Goal: Task Accomplishment & Management: Complete application form

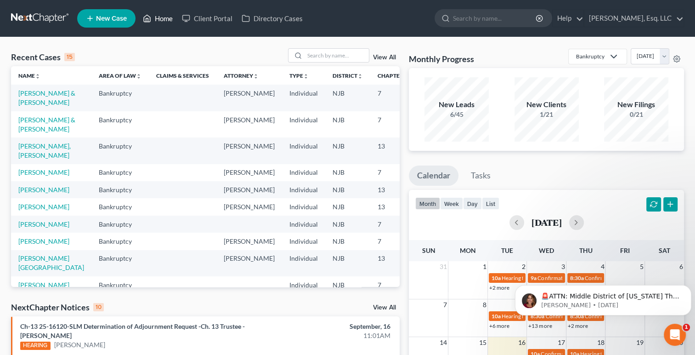
click at [165, 17] on link "Home" at bounding box center [157, 18] width 39 height 17
click at [310, 56] on input "search" at bounding box center [337, 55] width 64 height 13
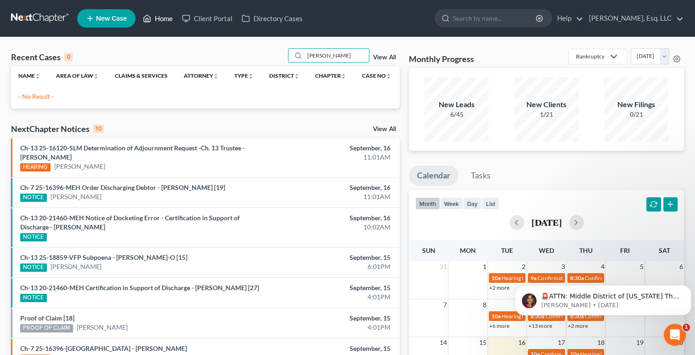
type input "[PERSON_NAME]"
click at [161, 18] on link "Home" at bounding box center [157, 18] width 39 height 17
click at [99, 24] on link "New Case" at bounding box center [106, 18] width 58 height 18
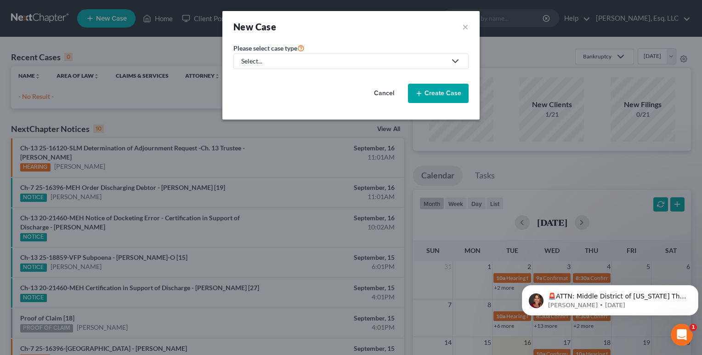
click at [342, 57] on div "Select..." at bounding box center [343, 61] width 205 height 9
click at [281, 79] on div "Bankruptcy" at bounding box center [283, 78] width 82 height 9
select select "51"
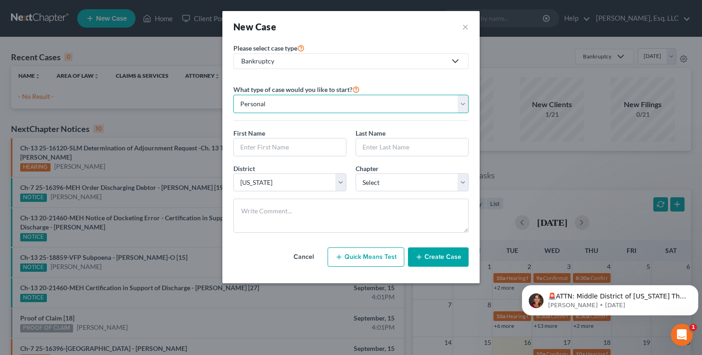
click at [323, 103] on select "Personal Business" at bounding box center [350, 104] width 235 height 18
click at [377, 81] on div "What type of case would you like to start? Personal Business First Name * Last …" at bounding box center [350, 158] width 235 height 164
click at [313, 149] on input "text" at bounding box center [290, 146] width 112 height 17
type input "[PERSON_NAME]"
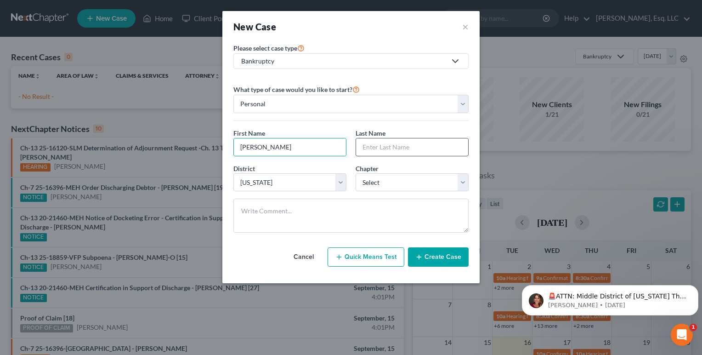
click at [398, 145] on input "text" at bounding box center [412, 146] width 112 height 17
type input "[PERSON_NAME]"
click at [462, 184] on select "Select 7 11 12 13" at bounding box center [412, 182] width 113 height 18
select select "3"
click at [356, 173] on select "Select 7 11 12 13" at bounding box center [412, 182] width 113 height 18
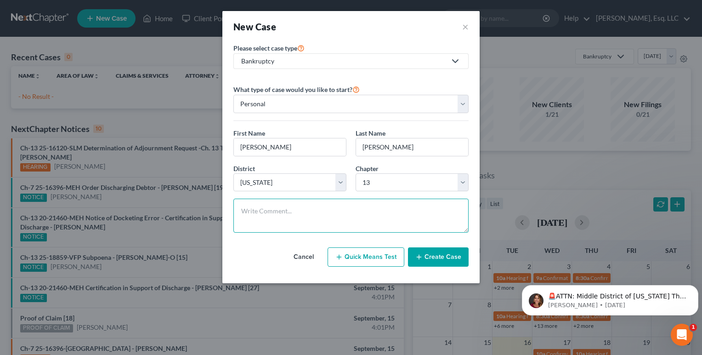
click at [331, 214] on textarea at bounding box center [350, 216] width 235 height 34
click at [438, 258] on button "Create Case" at bounding box center [438, 256] width 61 height 19
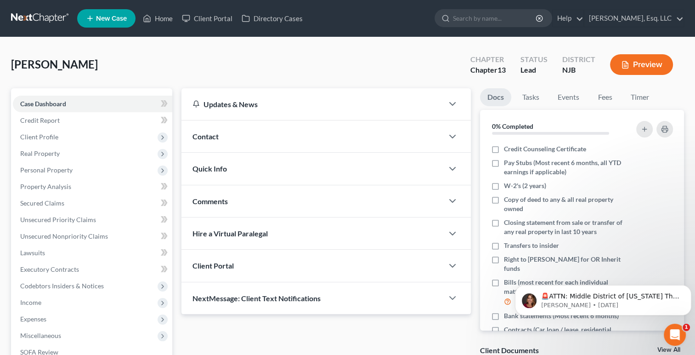
click at [223, 171] on span "Quick Info" at bounding box center [210, 168] width 34 height 9
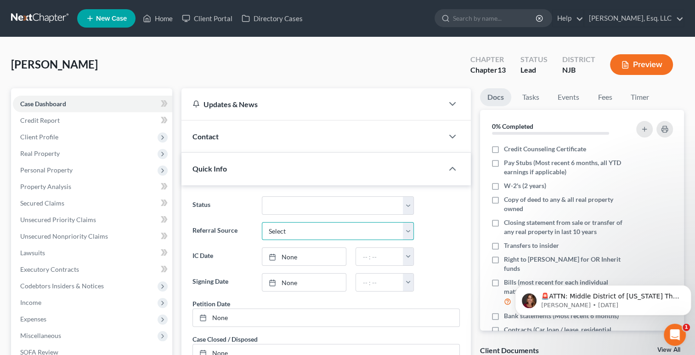
click at [283, 228] on select "Select Word Of Mouth Previous Clients Direct Mail Website Google Search Modern …" at bounding box center [338, 231] width 152 height 18
select select "0"
click at [262, 222] on select "Select Word Of Mouth Previous Clients Direct Mail Website Google Search Modern …" at bounding box center [338, 231] width 152 height 18
type input "[DATE]"
click at [294, 259] on link "[DATE]" at bounding box center [304, 256] width 84 height 17
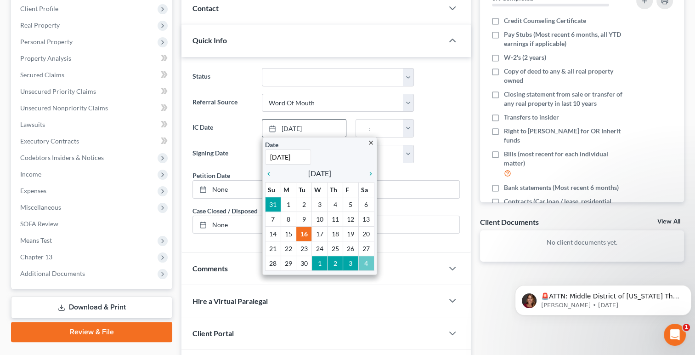
scroll to position [129, 0]
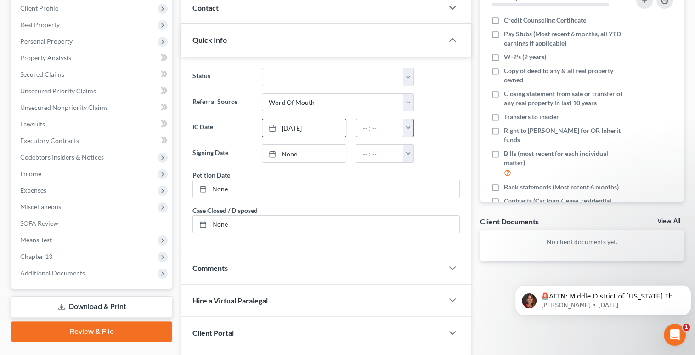
click at [368, 135] on input "text" at bounding box center [379, 127] width 47 height 17
type input "12"
click at [298, 149] on link "[DATE]" at bounding box center [304, 153] width 84 height 17
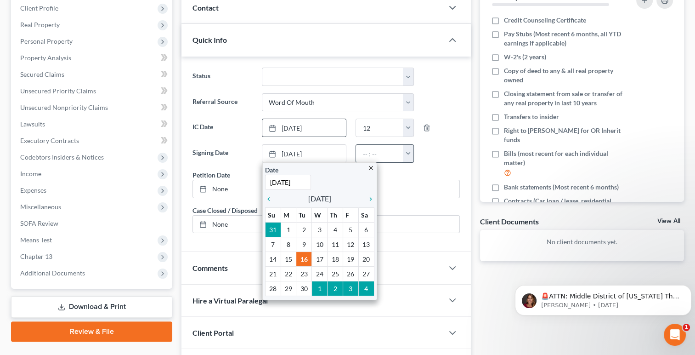
click at [373, 149] on input "text" at bounding box center [379, 153] width 47 height 17
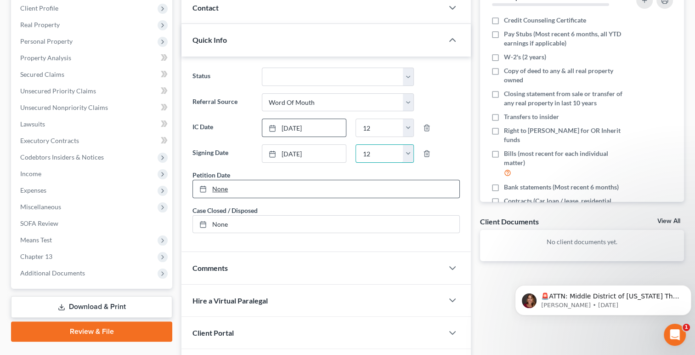
type input "12"
click at [230, 187] on link "[DATE]" at bounding box center [326, 188] width 267 height 17
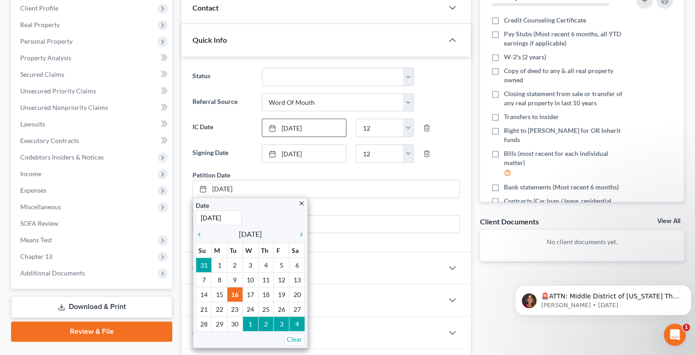
click at [444, 93] on div "Referral Source Select Word Of Mouth Previous Clients Direct Mail Website Googl…" at bounding box center [326, 102] width 277 height 18
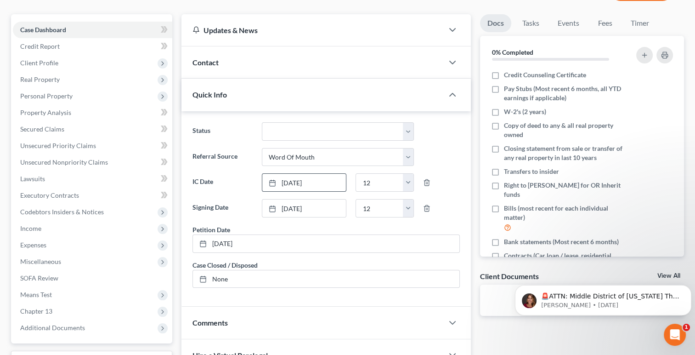
scroll to position [74, 0]
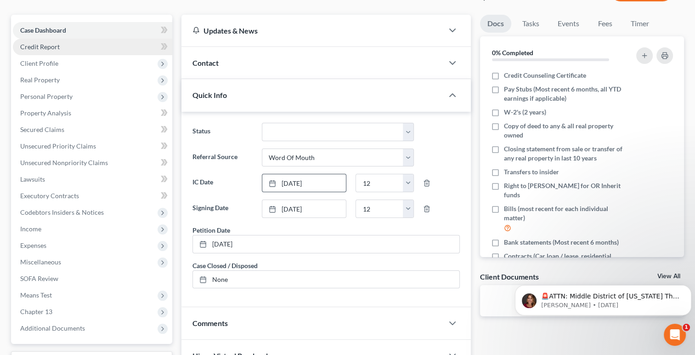
click at [39, 44] on span "Credit Report" at bounding box center [40, 47] width 40 height 8
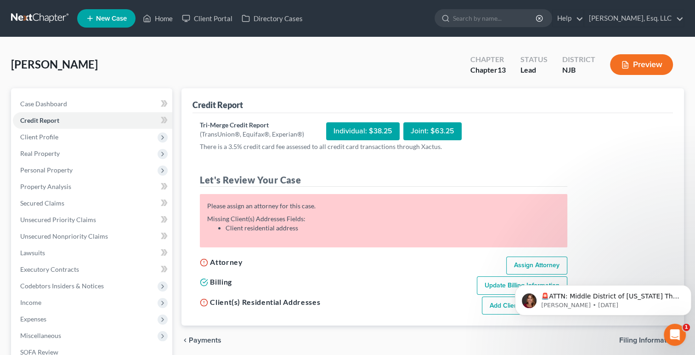
click at [379, 287] on div "Billing Update Billing Information" at bounding box center [383, 284] width 377 height 20
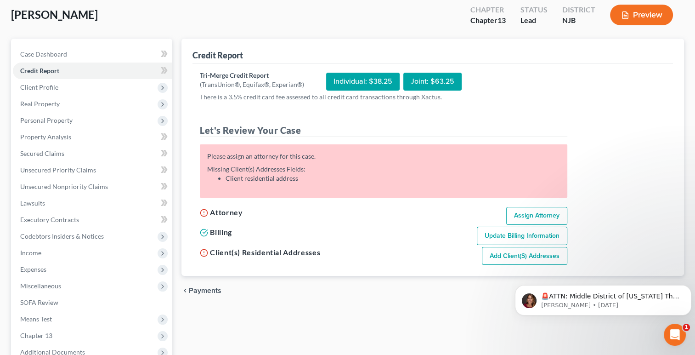
scroll to position [59, 0]
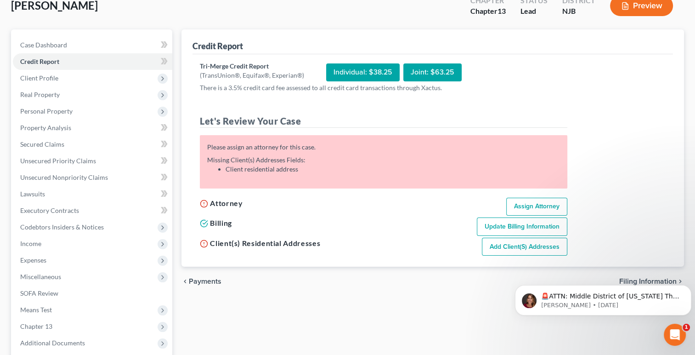
click at [548, 206] on link "Assign Attorney" at bounding box center [536, 207] width 61 height 18
select select "1"
select select "0"
select select "3"
select select "51"
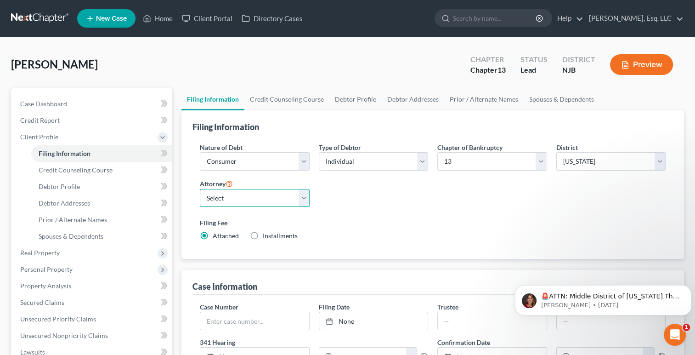
click at [306, 199] on select "Select [PERSON_NAME] - NJB [PERSON_NAME] - NJB" at bounding box center [254, 198] width 109 height 18
select select "0"
click at [200, 189] on select "Select [PERSON_NAME] - NJB [PERSON_NAME] - NJB" at bounding box center [254, 198] width 109 height 18
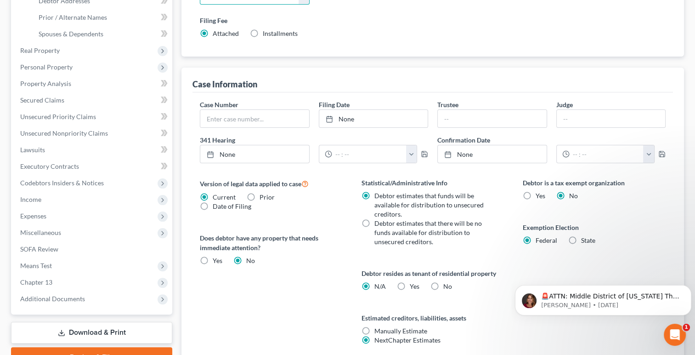
scroll to position [205, 0]
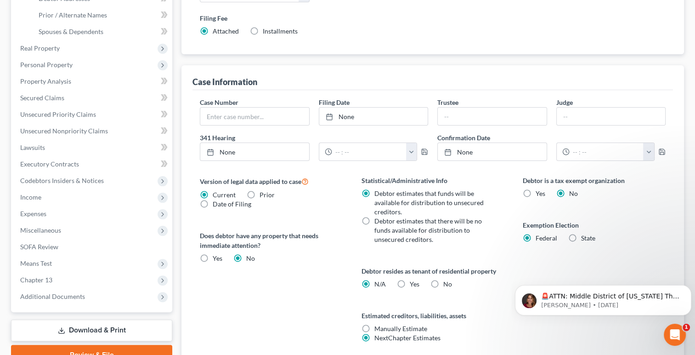
click at [444, 284] on label "No" at bounding box center [448, 283] width 9 height 9
click at [447, 284] on input "No" at bounding box center [450, 282] width 6 height 6
radio input "true"
radio input "false"
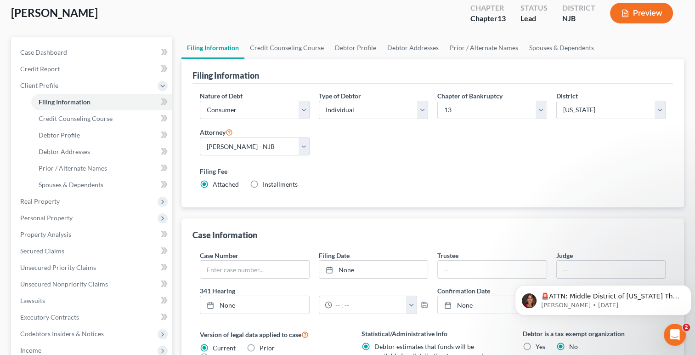
scroll to position [65, 0]
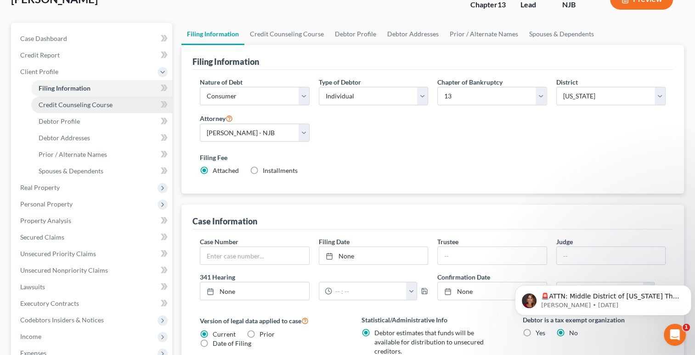
click at [86, 106] on span "Credit Counseling Course" at bounding box center [76, 105] width 74 height 8
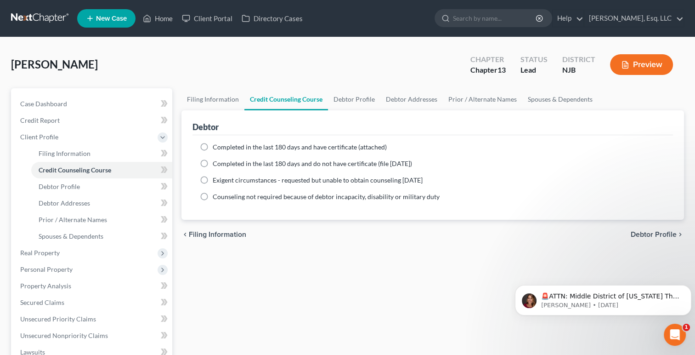
click at [213, 147] on label "Completed in the last 180 days and have certificate (attached)" at bounding box center [300, 146] width 174 height 9
click at [216, 147] on input "Completed in the last 180 days and have certificate (attached)" at bounding box center [219, 145] width 6 height 6
radio input "true"
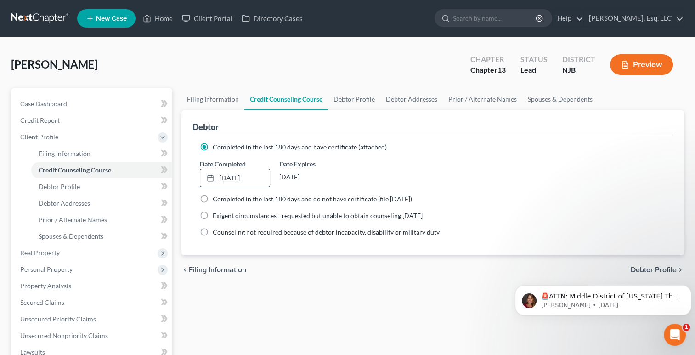
click at [225, 177] on link "[DATE]" at bounding box center [234, 177] width 69 height 17
click at [410, 175] on div "Date Completed [DATE] close Date [DATE] Time 12:00 AM chevron_left [DATE] chevr…" at bounding box center [432, 173] width 475 height 28
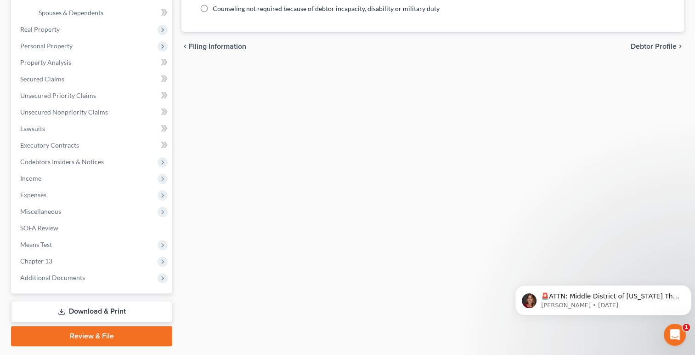
scroll to position [224, 0]
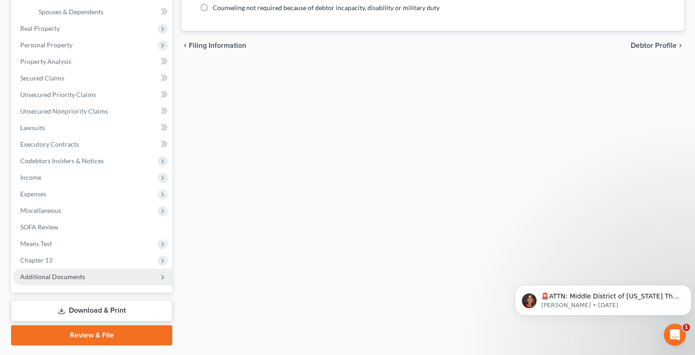
click at [71, 277] on span "Additional Documents" at bounding box center [52, 277] width 65 height 8
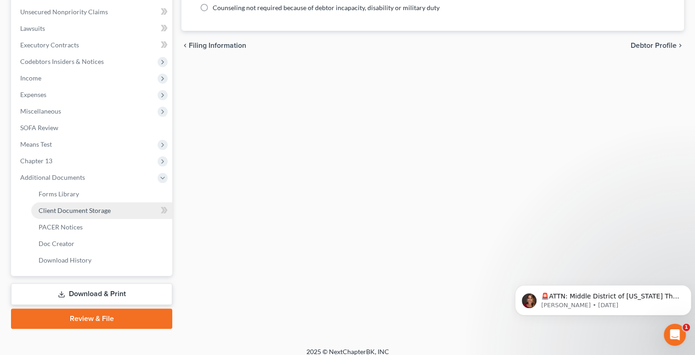
click at [101, 209] on span "Client Document Storage" at bounding box center [75, 210] width 72 height 8
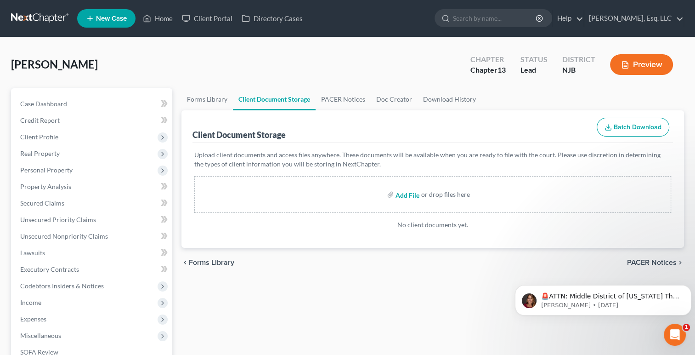
click at [410, 194] on input "file" at bounding box center [407, 194] width 22 height 17
type input "C:\fakepath\Certificate of Credit Counseling_Marisol Vazquez_[DATE].pdf"
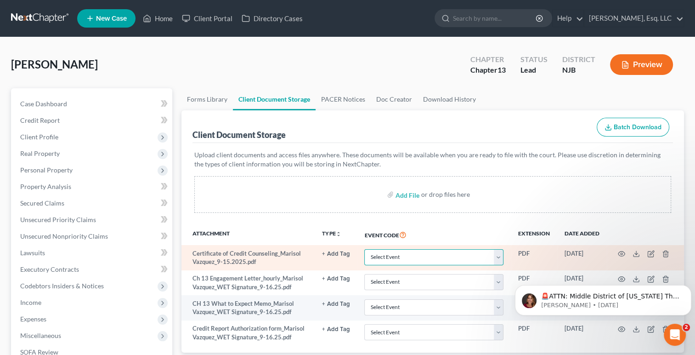
click at [500, 253] on select "Select Event 20 Largest Unsecured Creditors Amended Attorney Compensation State…" at bounding box center [433, 257] width 139 height 16
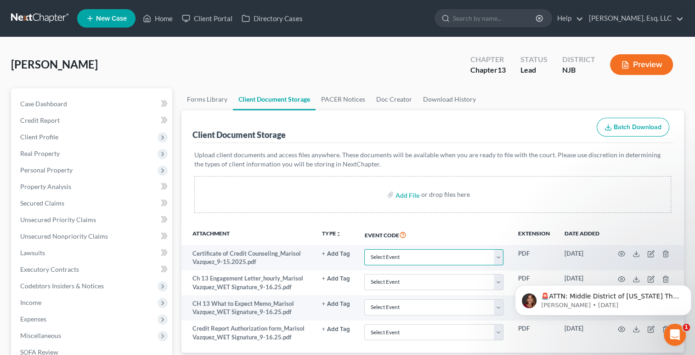
select select "9"
click at [364, 249] on select "Select Event 20 Largest Unsecured Creditors Amended Attorney Compensation State…" at bounding box center [433, 257] width 139 height 16
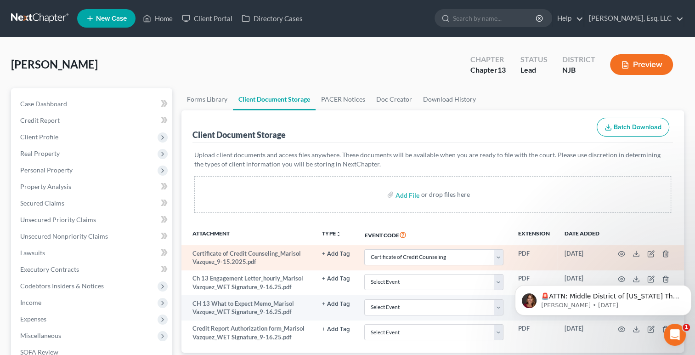
click at [346, 251] on button "+ Add Tag" at bounding box center [336, 254] width 28 height 6
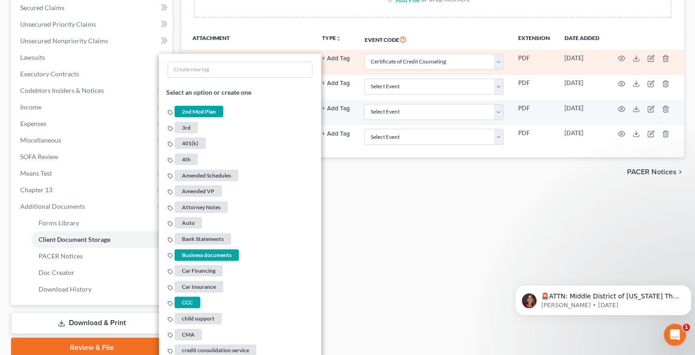
scroll to position [218, 0]
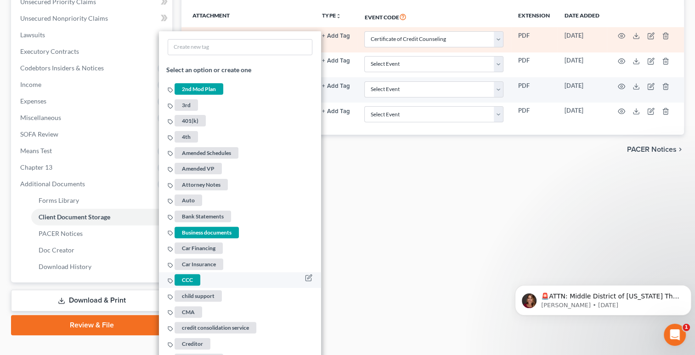
click at [193, 277] on span "CCC" at bounding box center [188, 279] width 26 height 11
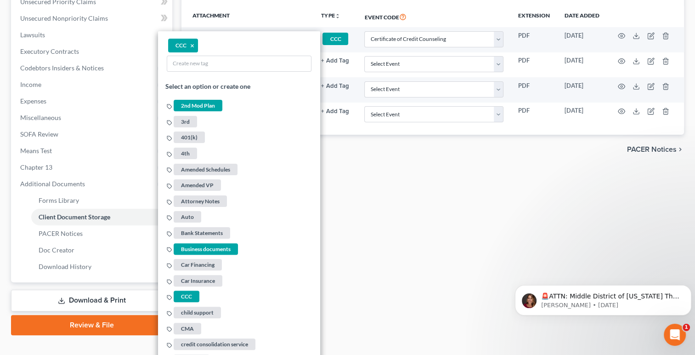
click at [377, 255] on div "Forms Library Client Document Storage PACER Notices Doc Creator Download Histor…" at bounding box center [433, 102] width 512 height 465
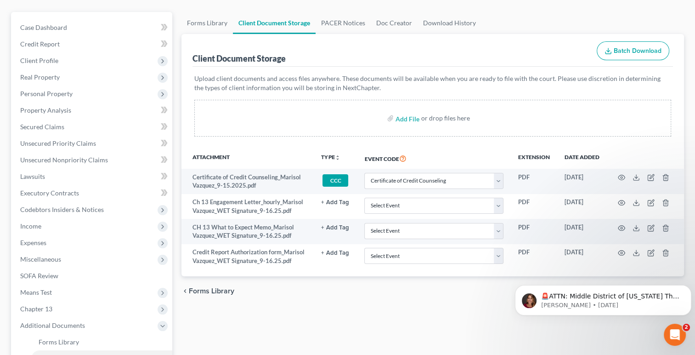
scroll to position [75, 0]
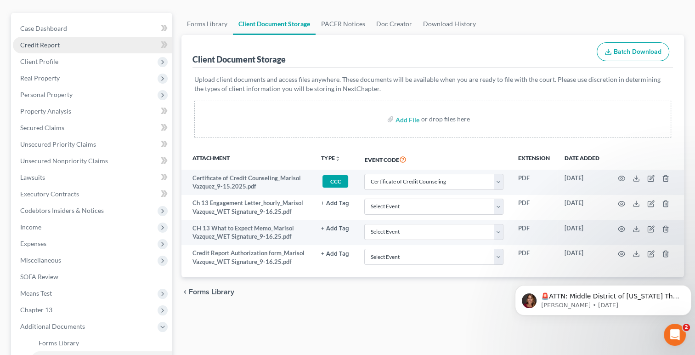
click at [29, 44] on span "Credit Report" at bounding box center [40, 45] width 40 height 8
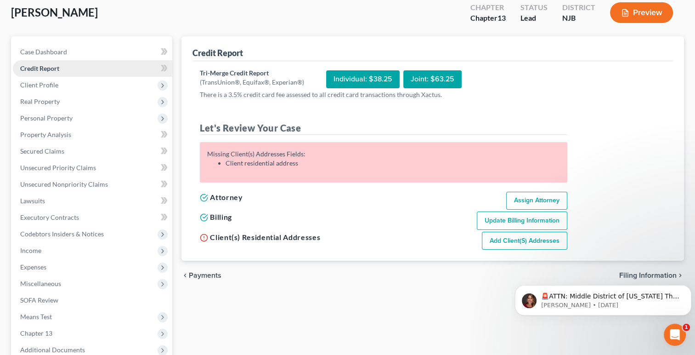
scroll to position [53, 0]
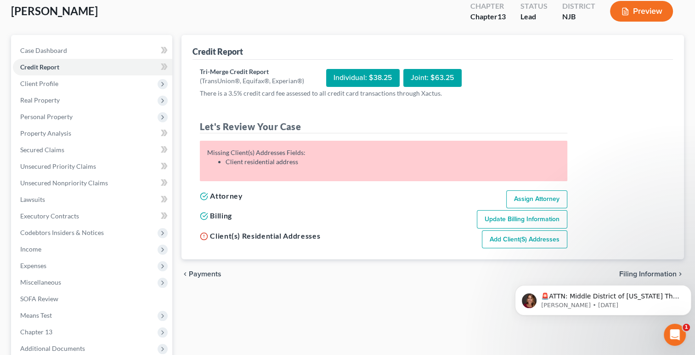
click at [517, 244] on link "Add Client(s) Addresses" at bounding box center [524, 239] width 85 height 18
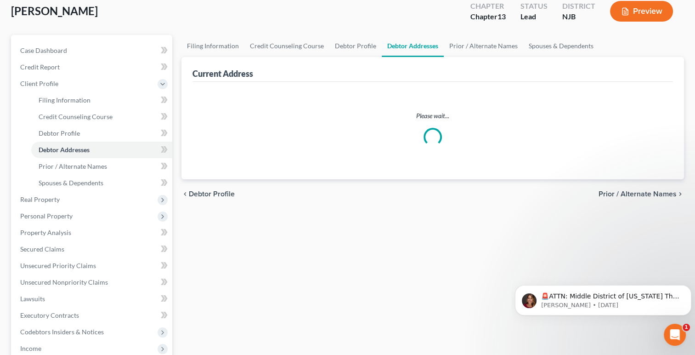
scroll to position [34, 0]
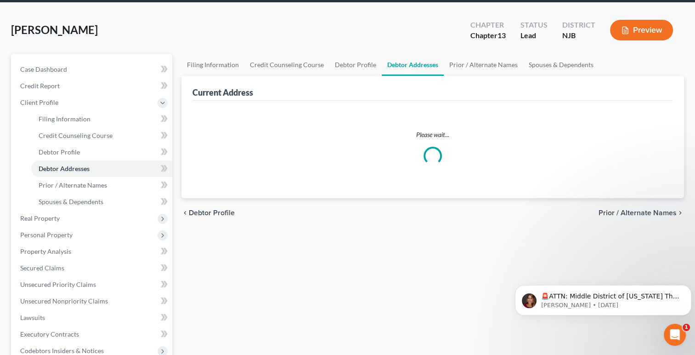
select select "0"
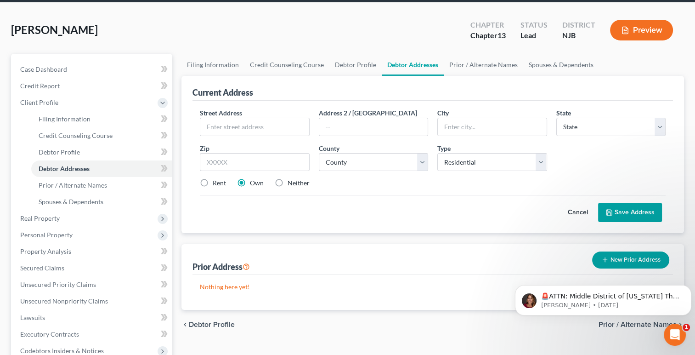
scroll to position [0, 0]
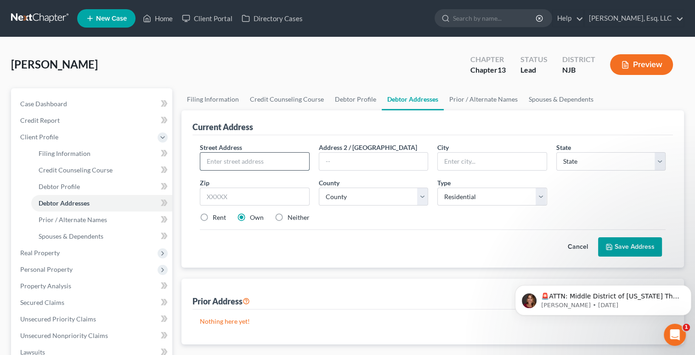
click at [227, 158] on input "text" at bounding box center [254, 161] width 108 height 17
type input "[STREET_ADDRESS]"
type input "Haledon"
type input "07508"
select select "33"
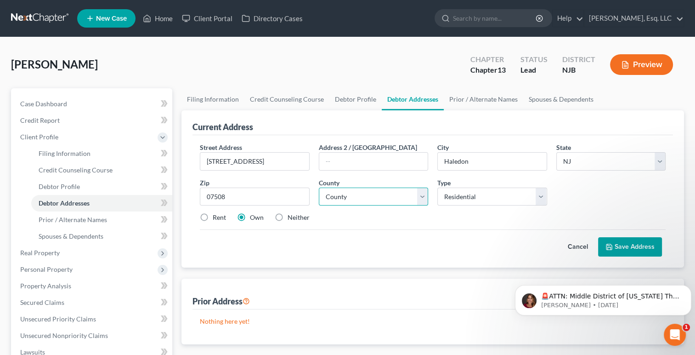
click at [419, 195] on select "County [GEOGRAPHIC_DATA] [GEOGRAPHIC_DATA] [GEOGRAPHIC_DATA] [GEOGRAPHIC_DATA] …" at bounding box center [373, 197] width 109 height 18
select select "15"
click at [319, 188] on select "County [GEOGRAPHIC_DATA] [GEOGRAPHIC_DATA] [GEOGRAPHIC_DATA] [GEOGRAPHIC_DATA] …" at bounding box center [373, 197] width 109 height 18
click at [631, 249] on button "Save Address" at bounding box center [630, 246] width 64 height 19
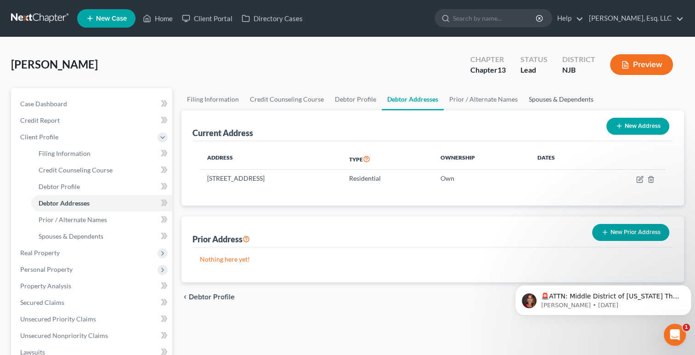
click at [537, 95] on link "Spouses & Dependents" at bounding box center [561, 99] width 76 height 22
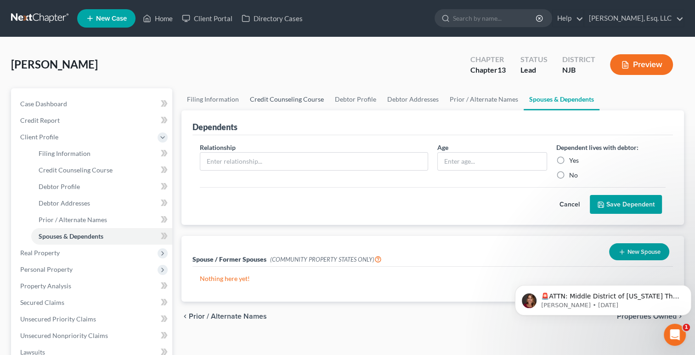
click at [281, 97] on link "Credit Counseling Course" at bounding box center [287, 99] width 85 height 22
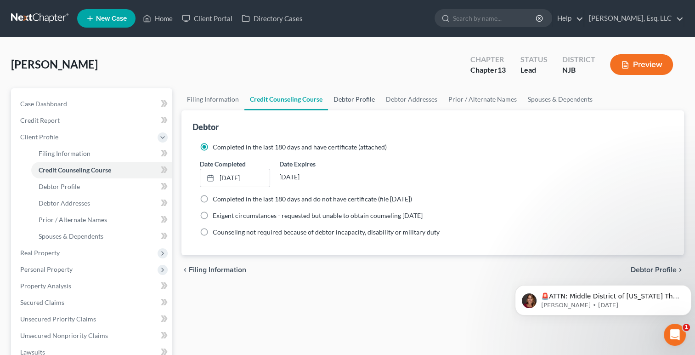
click at [346, 100] on link "Debtor Profile" at bounding box center [354, 99] width 52 height 22
select select "0"
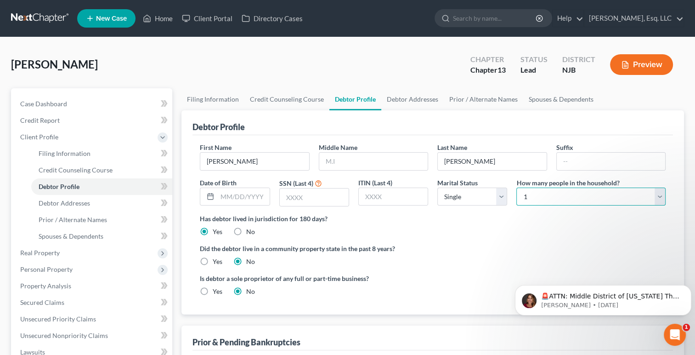
click at [546, 200] on select "Select 1 2 3 4 5 6 7 8 9 10 11 12 13 14 15 16 17 18 19 20" at bounding box center [591, 197] width 149 height 18
select select "1"
click at [517, 188] on select "Select 1 2 3 4 5 6 7 8 9 10 11 12 13 14 15 16 17 18 19 20" at bounding box center [591, 197] width 149 height 18
click at [408, 262] on div "Did the debtor live in a community property state in the past 8 years? Yes No" at bounding box center [433, 255] width 466 height 23
click at [292, 195] on input "text" at bounding box center [314, 196] width 69 height 17
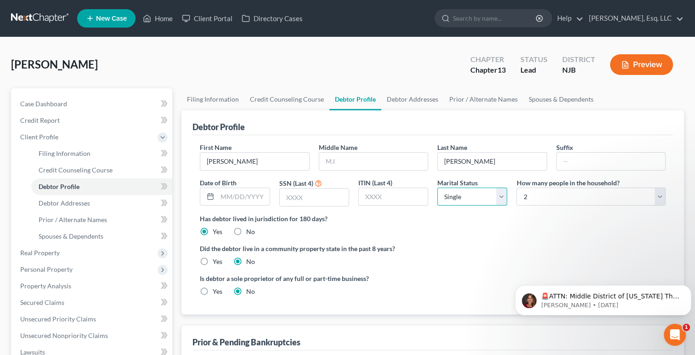
click at [502, 193] on select "Select Single Married Separated Divorced Widowed" at bounding box center [473, 197] width 70 height 18
select select "1"
click at [438, 188] on select "Select Single Married Separated Divorced Widowed" at bounding box center [473, 197] width 70 height 18
click at [662, 194] on select "Select 1 2 3 4 5 6 7 8 9 10 11 12 13 14 15 16 17 18 19 20" at bounding box center [591, 197] width 149 height 18
click at [517, 188] on select "Select 1 2 3 4 5 6 7 8 9 10 11 12 13 14 15 16 17 18 19 20" at bounding box center [591, 197] width 149 height 18
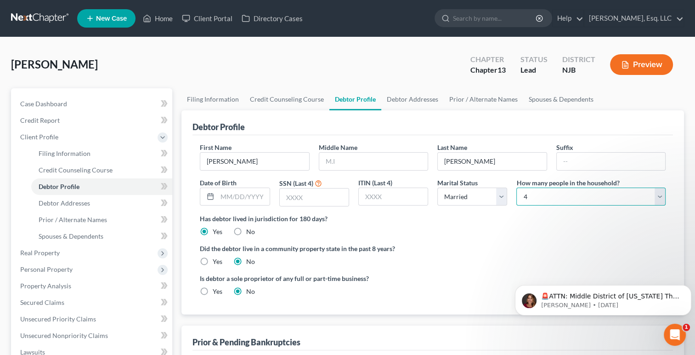
click at [660, 199] on select "Select 1 2 3 4 5 6 7 8 9 10 11 12 13 14 15 16 17 18 19 20" at bounding box center [591, 197] width 149 height 18
select select "4"
click at [517, 188] on select "Select 1 2 3 4 5 6 7 8 9 10 11 12 13 14 15 16 17 18 19 20" at bounding box center [591, 197] width 149 height 18
click at [558, 235] on div "Has debtor lived in jurisdiction for 180 days? Yes No Debtor must reside in jur…" at bounding box center [433, 225] width 466 height 23
click at [550, 98] on link "Spouses & Dependents" at bounding box center [561, 99] width 76 height 22
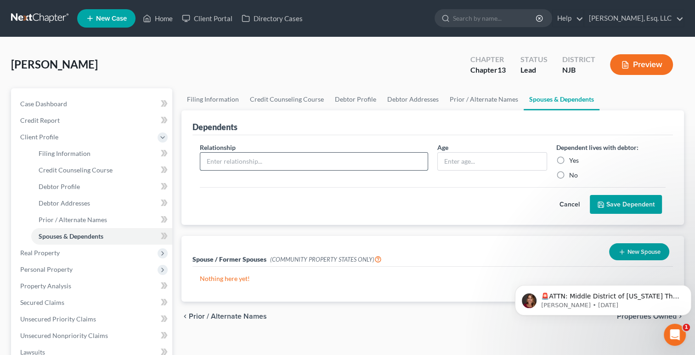
click at [397, 164] on input "text" at bounding box center [314, 161] width 228 height 17
type input "Daughter"
type input "26"
click at [569, 159] on label "Yes" at bounding box center [574, 160] width 10 height 9
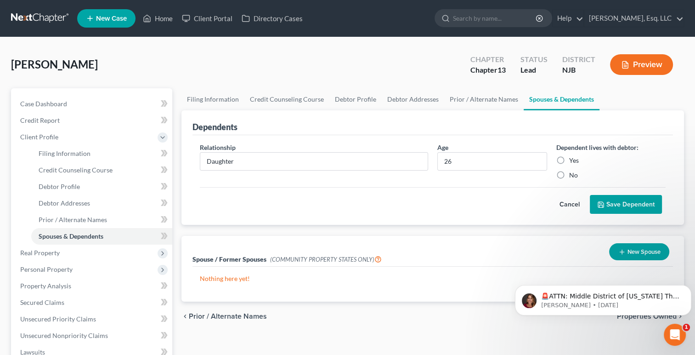
click at [573, 159] on input "Yes" at bounding box center [576, 159] width 6 height 6
radio input "true"
click at [632, 210] on button "Save Dependent" at bounding box center [626, 204] width 72 height 19
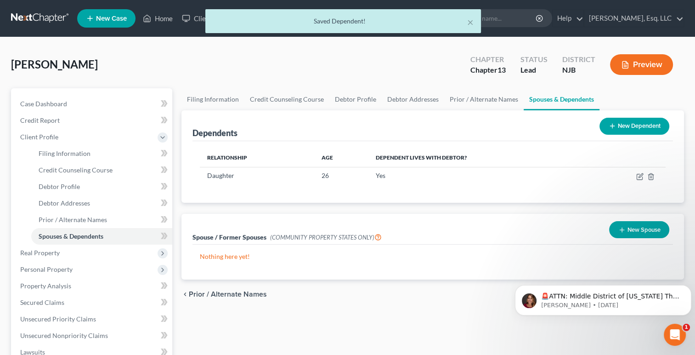
click at [629, 125] on button "New Dependent" at bounding box center [635, 126] width 70 height 17
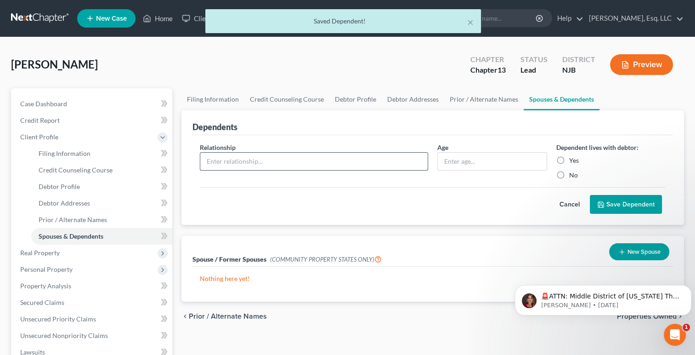
click at [256, 158] on input "text" at bounding box center [314, 161] width 228 height 17
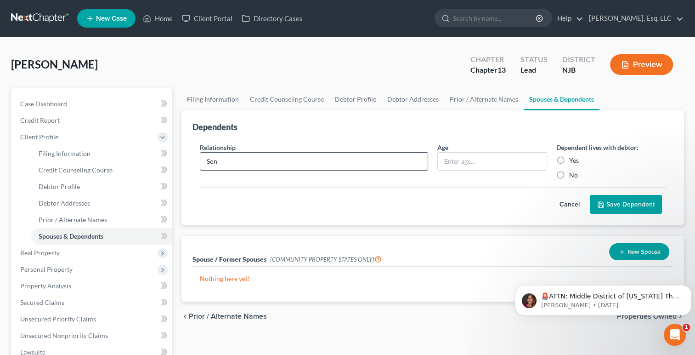
type input "Son"
type input "21"
click at [569, 158] on label "Yes" at bounding box center [574, 160] width 10 height 9
click at [573, 158] on input "Yes" at bounding box center [576, 159] width 6 height 6
radio input "true"
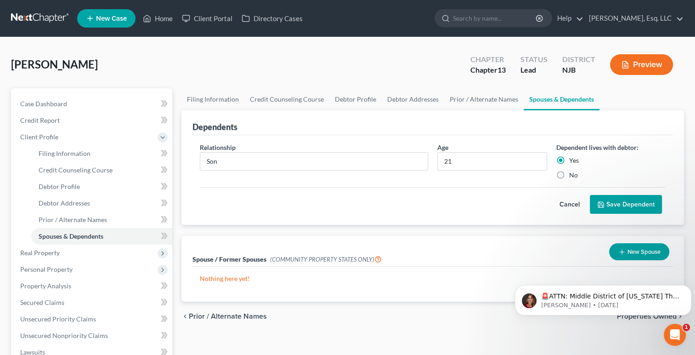
click at [615, 205] on button "Save Dependent" at bounding box center [626, 204] width 72 height 19
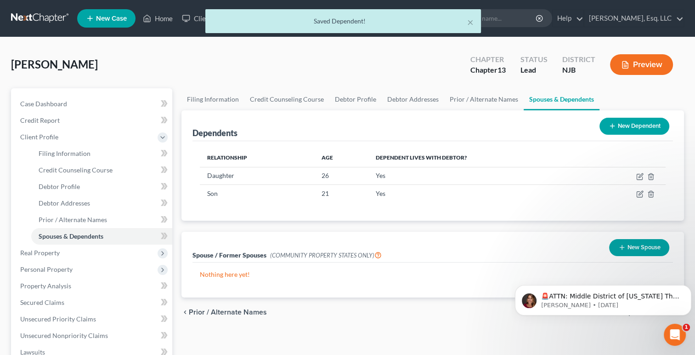
click at [626, 125] on button "New Dependent" at bounding box center [635, 126] width 70 height 17
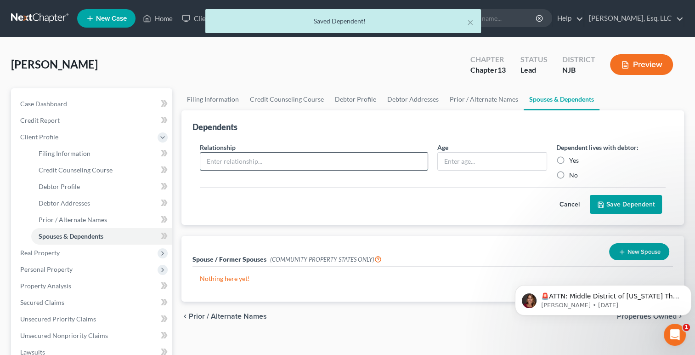
click at [326, 154] on input "text" at bounding box center [314, 161] width 228 height 17
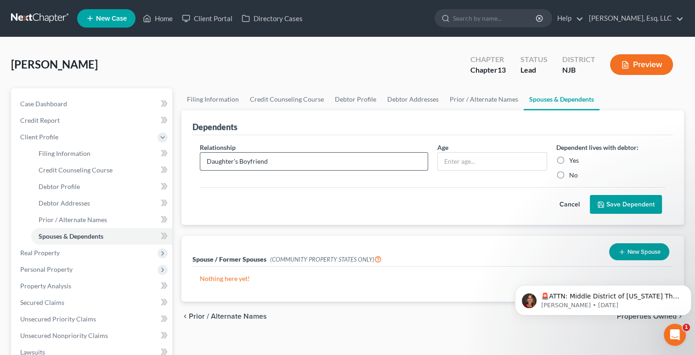
type input "Daughter's Boyfriend"
type input "25"
click at [569, 158] on label "Yes" at bounding box center [574, 160] width 10 height 9
click at [573, 158] on input "Yes" at bounding box center [576, 159] width 6 height 6
radio input "true"
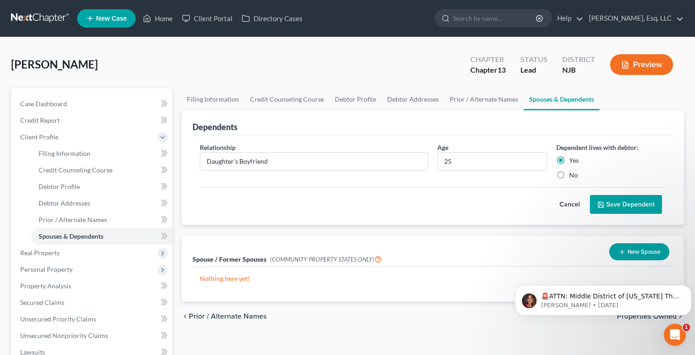
click at [629, 199] on button "Save Dependent" at bounding box center [626, 204] width 72 height 19
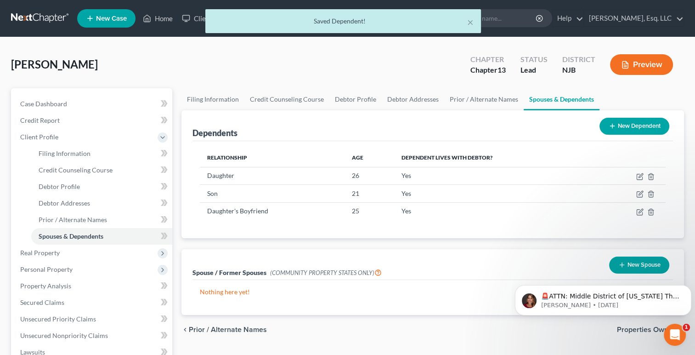
click at [632, 124] on button "New Dependent" at bounding box center [635, 126] width 70 height 17
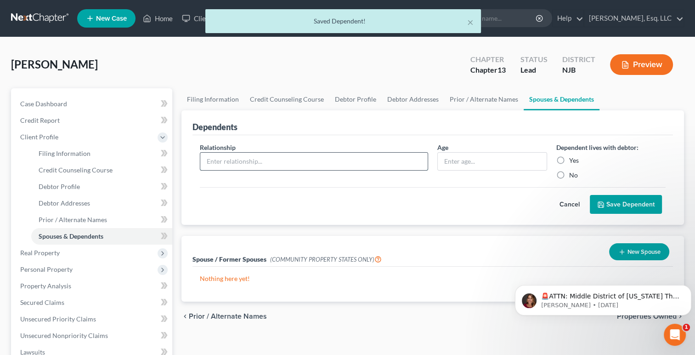
click at [341, 167] on input "text" at bounding box center [314, 161] width 228 height 17
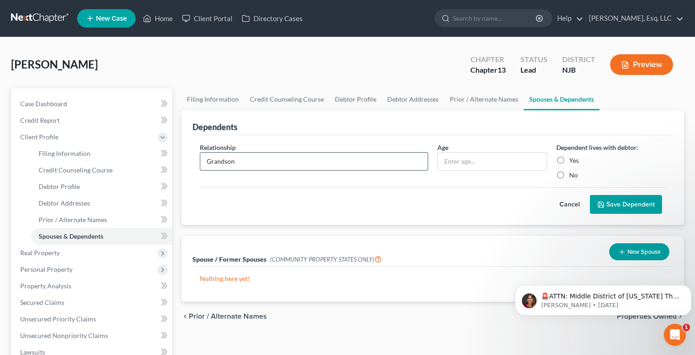
type input "Grandson"
type input "5"
click at [569, 160] on label "Yes" at bounding box center [574, 160] width 10 height 9
click at [573, 160] on input "Yes" at bounding box center [576, 159] width 6 height 6
radio input "true"
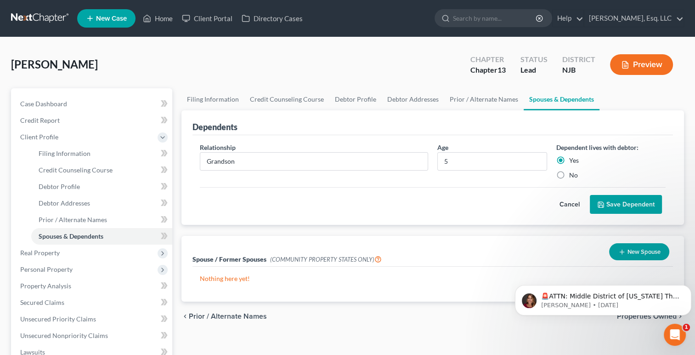
click at [624, 203] on button "Save Dependent" at bounding box center [626, 204] width 72 height 19
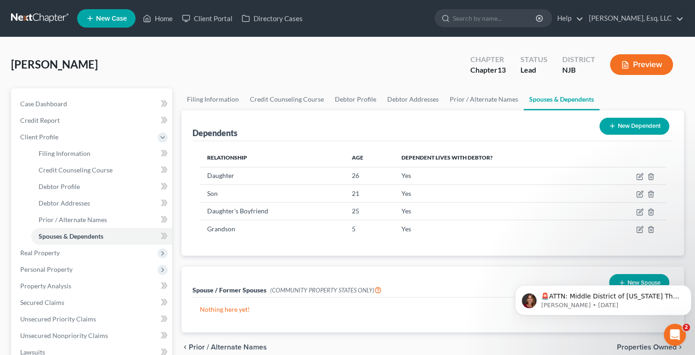
click at [180, 267] on div "Spouse / Former Spouses (COMMUNITY PROPERTY STATES ONLY) New Spouse Nothing her…" at bounding box center [433, 300] width 512 height 66
click at [46, 123] on span "Credit Report" at bounding box center [40, 120] width 40 height 8
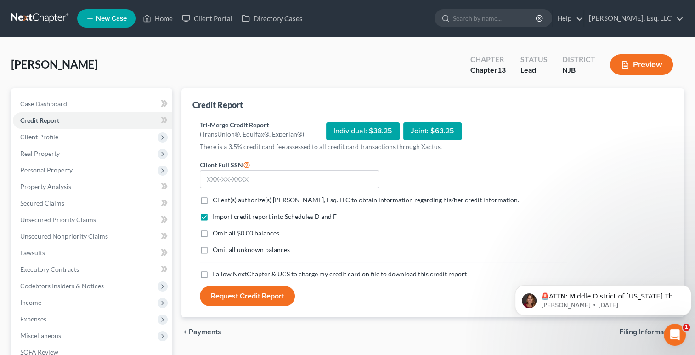
click at [213, 198] on label "Client(s) authorize(s) [PERSON_NAME], Esq. LLC to obtain information regarding …" at bounding box center [366, 199] width 307 height 9
click at [216, 198] on input "Client(s) authorize(s) [PERSON_NAME], Esq. LLC to obtain information regarding …" at bounding box center [219, 198] width 6 height 6
checkbox input "true"
click at [213, 232] on label "Omit all $0.00 balances" at bounding box center [246, 232] width 67 height 9
click at [216, 232] on input "Omit all $0.00 balances" at bounding box center [219, 231] width 6 height 6
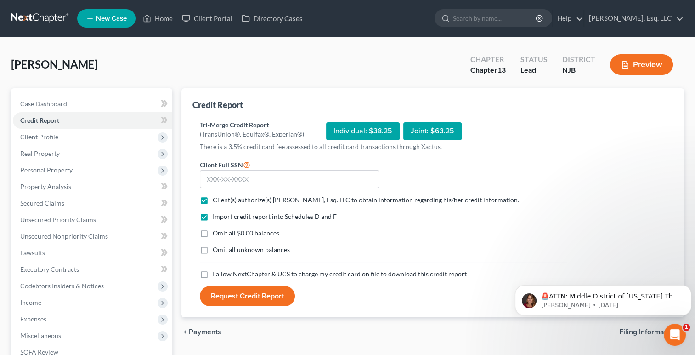
checkbox input "true"
click at [213, 250] on label "Omit all unknown balances" at bounding box center [251, 249] width 77 height 9
click at [216, 250] on input "Omit all unknown balances" at bounding box center [219, 248] width 6 height 6
checkbox input "true"
click at [213, 274] on label "I allow NextChapter & UCS to charge my credit card on file to download this cre…" at bounding box center [340, 273] width 254 height 9
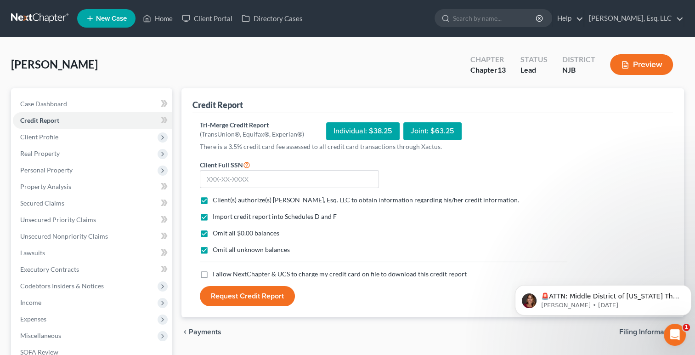
click at [216, 274] on input "I allow NextChapter & UCS to charge my credit card on file to download this cre…" at bounding box center [219, 272] width 6 height 6
checkbox input "true"
click at [215, 176] on input "text" at bounding box center [289, 179] width 179 height 18
type input "158-62-7401"
click at [347, 136] on div "Individual: $38.25" at bounding box center [363, 131] width 74 height 18
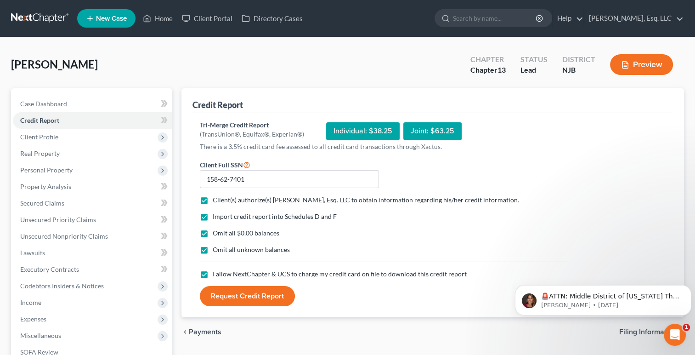
click at [241, 300] on button "Request Credit Report" at bounding box center [247, 296] width 95 height 20
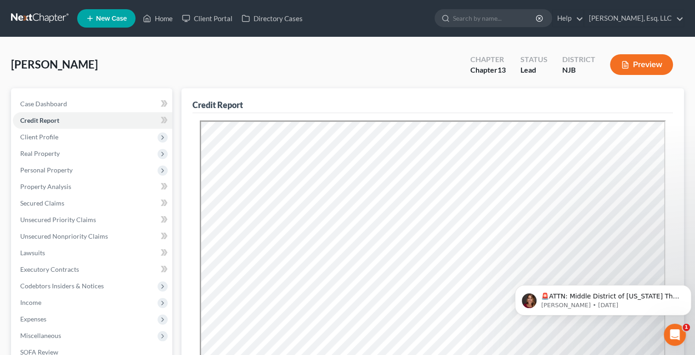
click at [213, 64] on div "[PERSON_NAME] Upgraded Chapter Chapter 13 Status [GEOGRAPHIC_DATA] [GEOGRAPHIC_…" at bounding box center [347, 68] width 673 height 40
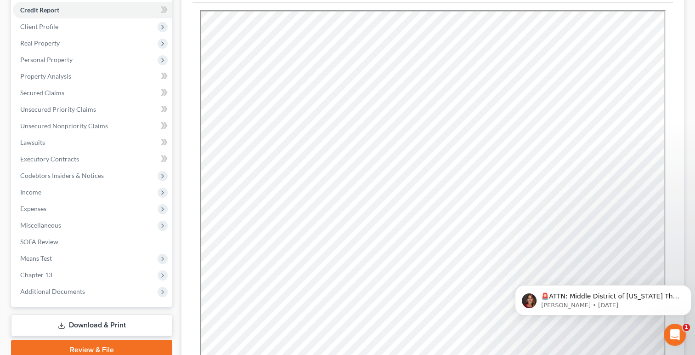
scroll to position [129, 0]
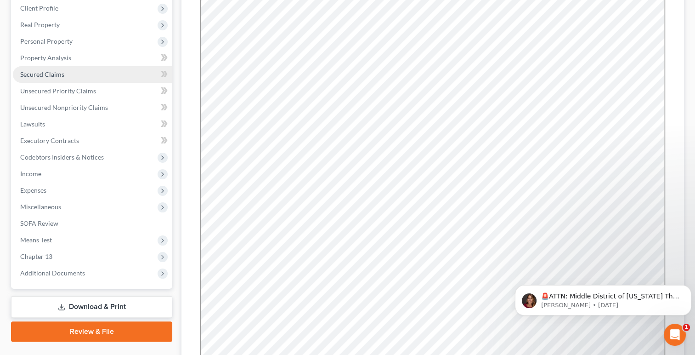
click at [46, 76] on span "Secured Claims" at bounding box center [42, 74] width 44 height 8
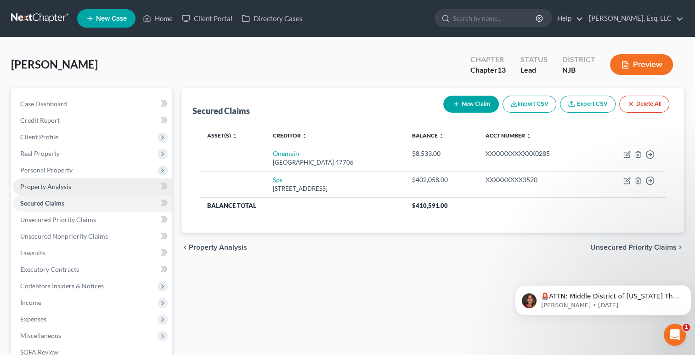
click at [52, 187] on span "Property Analysis" at bounding box center [45, 186] width 51 height 8
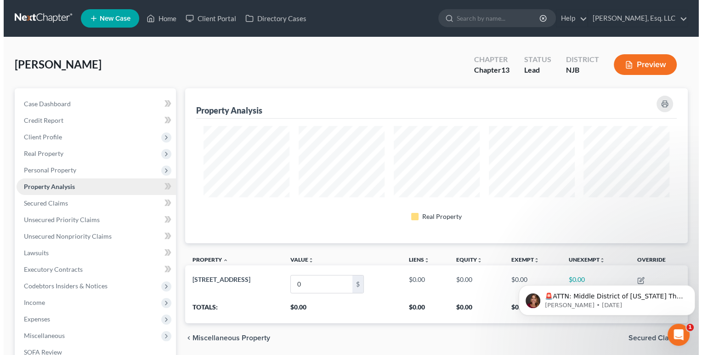
scroll to position [154, 502]
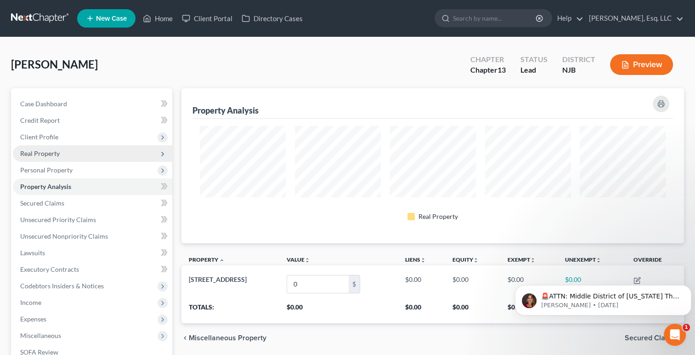
click at [37, 151] on span "Real Property" at bounding box center [40, 153] width 40 height 8
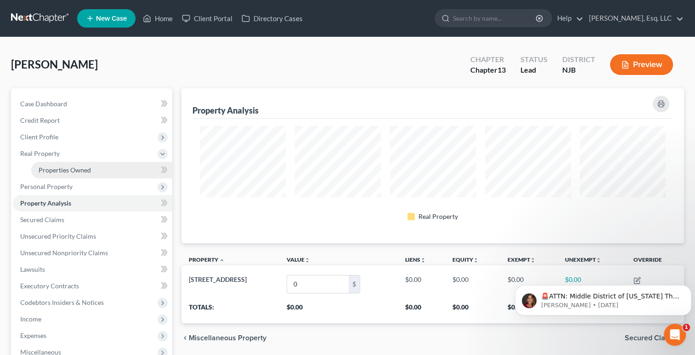
click at [64, 166] on span "Properties Owned" at bounding box center [65, 170] width 52 height 8
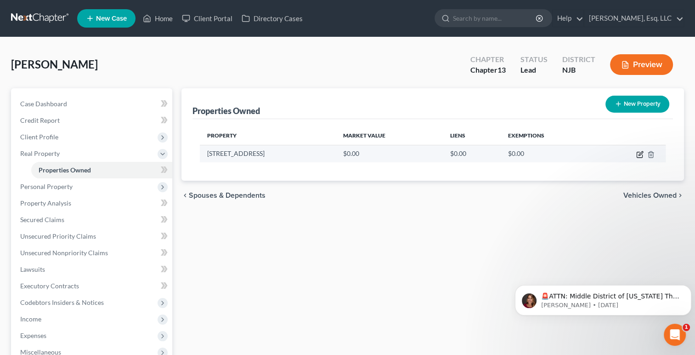
click at [640, 154] on icon "button" at bounding box center [640, 154] width 7 height 7
select select "33"
select select "15"
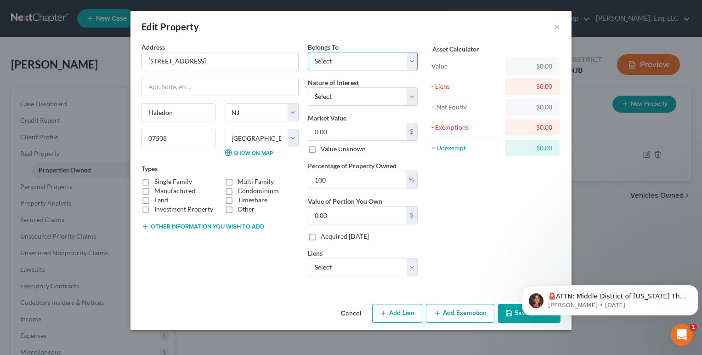
click at [410, 63] on select "Select Debtor 1 Only Debtor 2 Only Debtor 1 And Debtor 2 Only At Least One Of T…" at bounding box center [363, 61] width 110 height 18
select select "3"
click at [308, 52] on select "Select Debtor 1 Only Debtor 2 Only Debtor 1 And Debtor 2 Only At Least One Of T…" at bounding box center [363, 61] width 110 height 18
click at [349, 97] on select "Select Fee Simple Joint Tenant Life Estate Equitable Interest Future Interest T…" at bounding box center [363, 96] width 110 height 18
select select "5"
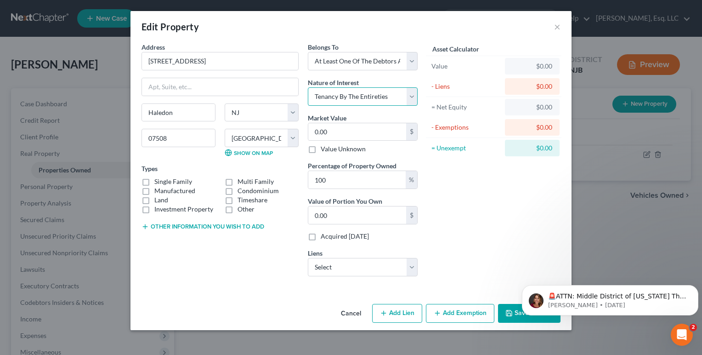
click at [308, 87] on select "Select Fee Simple Joint Tenant Life Estate Equitable Interest Future Interest T…" at bounding box center [363, 96] width 110 height 18
click at [336, 123] on input "0.00" at bounding box center [357, 131] width 98 height 17
type input "5"
type input "5.00"
type input "52"
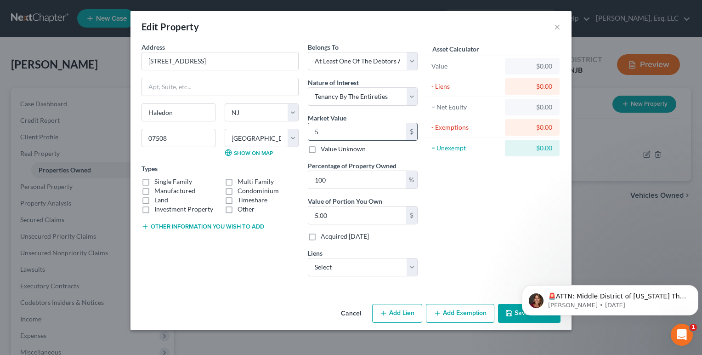
type input "52.00"
type input "525"
type input "525.00"
type input "5250"
type input "5,250.00"
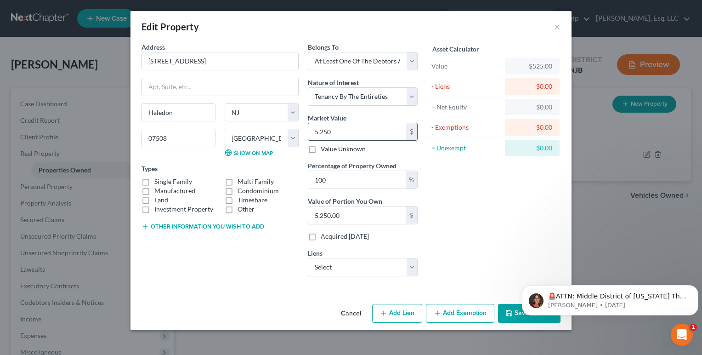
type input "5,2500"
type input "52,500.00"
type input "52,5000"
type input "525,000.00"
type input "525,000"
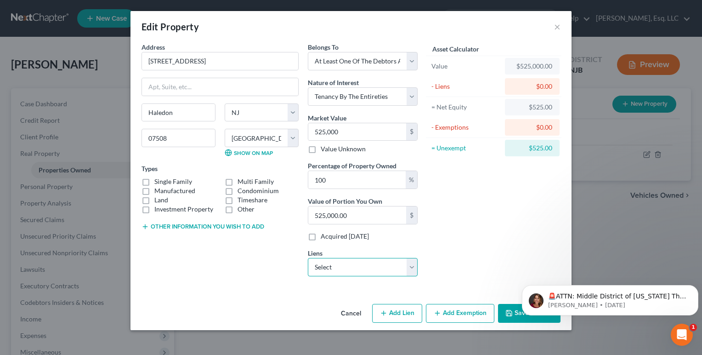
click at [379, 264] on select "Select Sps - $402,058.00 Onemain - $8,533.00" at bounding box center [363, 267] width 110 height 18
select select "0"
click at [308, 258] on select "Select Sps - $402,058.00 Onemain - $8,533.00" at bounding box center [363, 267] width 110 height 18
select select
select select "9"
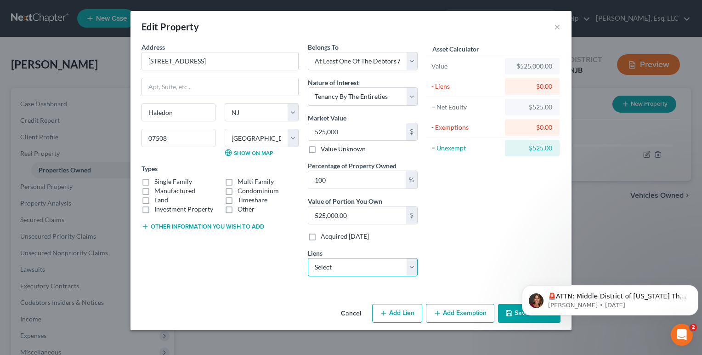
select select "0"
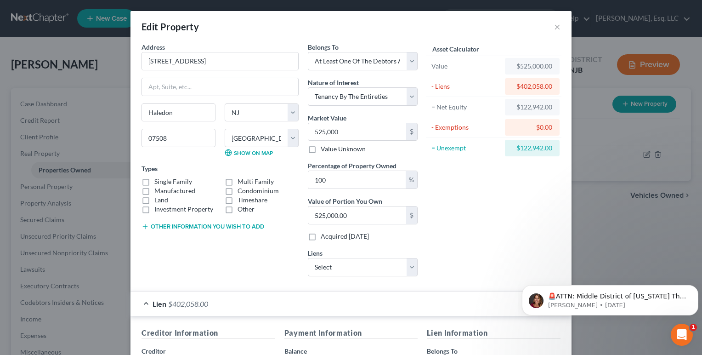
click at [488, 261] on div "Asset Calculator Value $525,000.00 - Liens $402,058.00 = Net Equity $122,942.00…" at bounding box center [493, 162] width 143 height 241
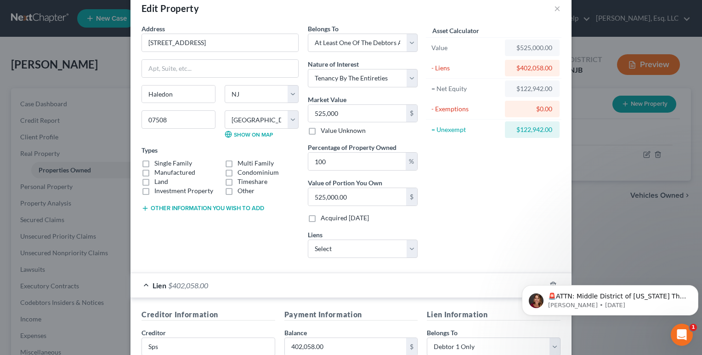
scroll to position [37, 0]
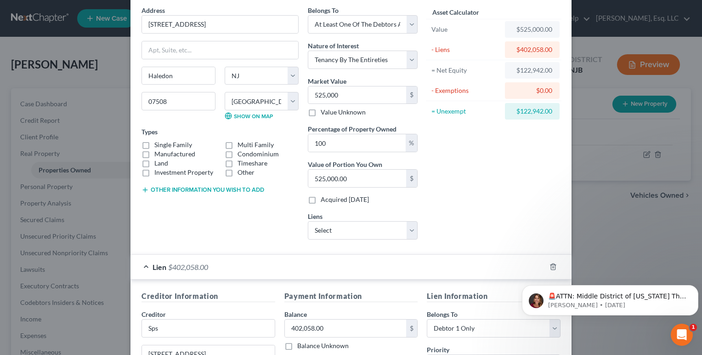
click at [154, 143] on label "Single Family" at bounding box center [173, 144] width 38 height 9
click at [158, 143] on input "Single Family" at bounding box center [161, 143] width 6 height 6
checkbox input "true"
click at [491, 175] on div "Asset Calculator Value $525,000.00 - Liens $402,058.00 = Net Equity $122,942.00…" at bounding box center [493, 126] width 143 height 241
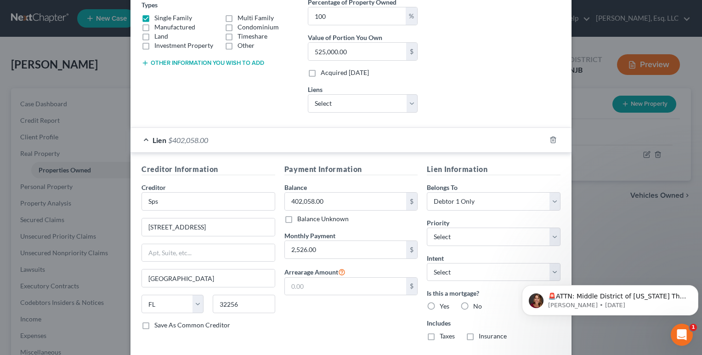
scroll to position [165, 0]
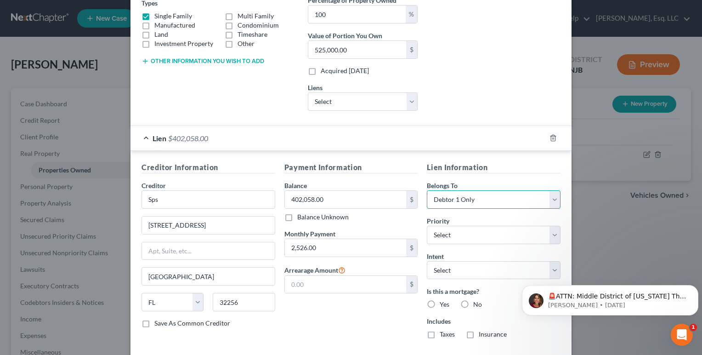
click at [492, 197] on select "Select Debtor 1 Only Debtor 2 Only Debtor 1 And Debtor 2 Only At Least One Of T…" at bounding box center [494, 199] width 134 height 18
select select "3"
click at [427, 190] on select "Select Debtor 1 Only Debtor 2 Only Debtor 1 And Debtor 2 Only At Least One Of T…" at bounding box center [494, 199] width 134 height 18
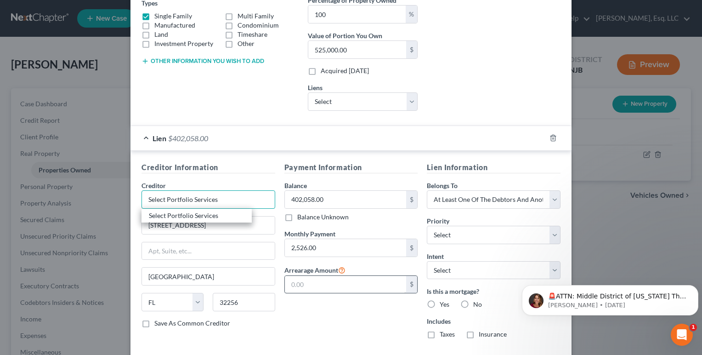
type input "Select Portfolio Services"
click at [290, 283] on input "text" at bounding box center [346, 284] width 122 height 17
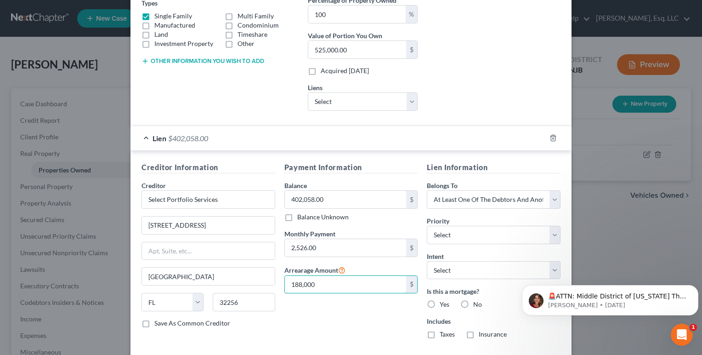
type input "188,000"
click at [440, 300] on label "Yes" at bounding box center [445, 304] width 10 height 9
click at [444, 300] on input "Yes" at bounding box center [447, 303] width 6 height 6
radio input "true"
click at [440, 336] on label "Taxes" at bounding box center [447, 334] width 15 height 9
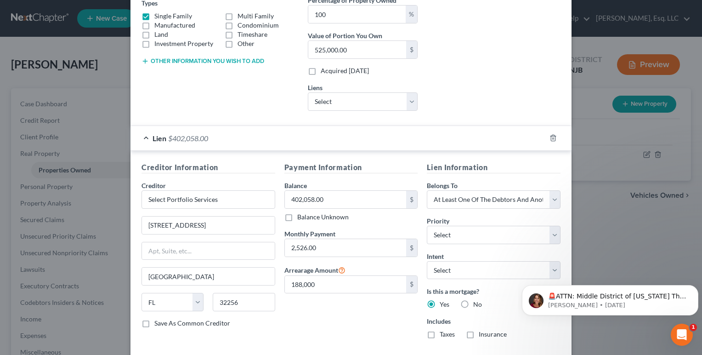
click at [444, 336] on input "Taxes" at bounding box center [447, 333] width 6 height 6
checkbox input "true"
click at [479, 334] on label "Insurance" at bounding box center [493, 334] width 28 height 9
click at [483, 334] on input "Insurance" at bounding box center [486, 333] width 6 height 6
checkbox input "true"
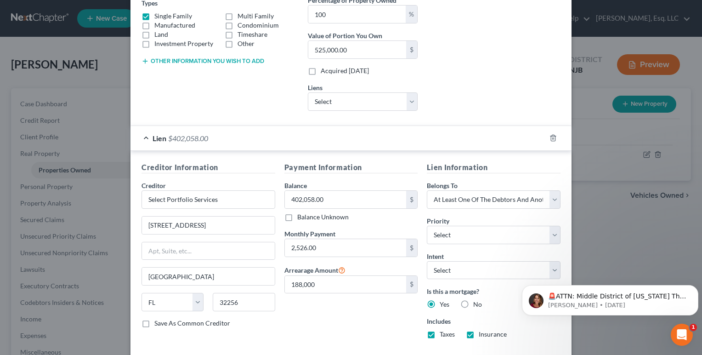
click at [351, 337] on div "Payment Information Balance 402,058.00 $ Balance Unknown Balance Undetermined 4…" at bounding box center [351, 254] width 143 height 184
click at [469, 232] on select "Select 1st 2nd 3rd 4th 5th 6th 7th 8th 9th 10th 11th 12th 13th 14th 15th 16th 1…" at bounding box center [494, 235] width 134 height 18
select select "0"
click at [427, 226] on select "Select 1st 2nd 3rd 4th 5th 6th 7th 8th 9th 10th 11th 12th 13th 14th 15th 16th 1…" at bounding box center [494, 235] width 134 height 18
click at [369, 342] on div "Payment Information Balance 402,058.00 $ Balance Unknown Balance Undetermined 4…" at bounding box center [351, 254] width 143 height 184
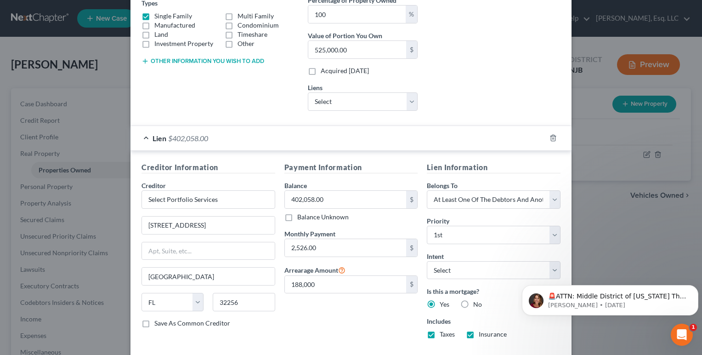
click at [364, 314] on div "Payment Information Balance 402,058.00 $ Balance Unknown Balance Undetermined 4…" at bounding box center [351, 254] width 143 height 184
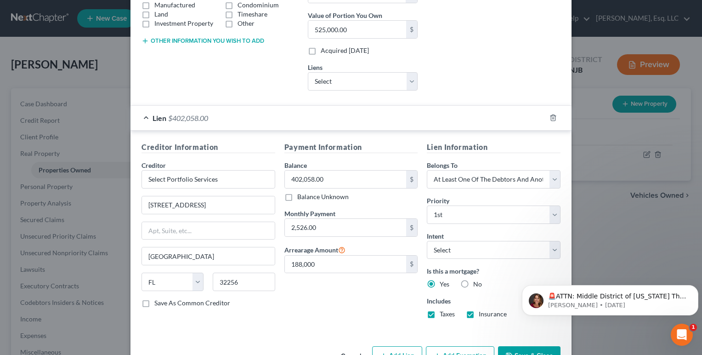
scroll to position [202, 0]
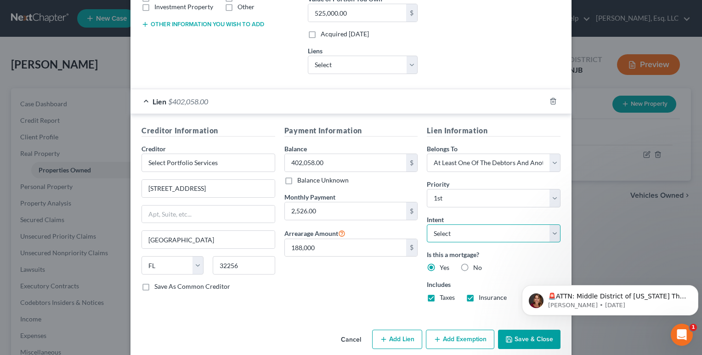
click at [448, 232] on select "Select Surrender Redeem Reaffirm Avoid Other" at bounding box center [494, 233] width 134 height 18
select select "4"
click at [427, 224] on select "Select Surrender Redeem Reaffirm Avoid Other" at bounding box center [494, 233] width 134 height 18
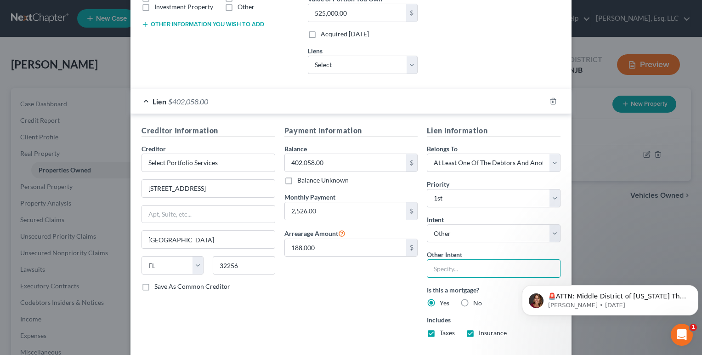
click at [442, 267] on input "text" at bounding box center [494, 268] width 134 height 18
type input "Loss Mitigation"
click at [341, 286] on div "Payment Information Balance 402,058.00 $ Balance Unknown Balance Undetermined 4…" at bounding box center [351, 235] width 143 height 220
click at [292, 287] on div "Payment Information Balance 402,058.00 $ Balance Unknown Balance Undetermined 4…" at bounding box center [351, 235] width 143 height 220
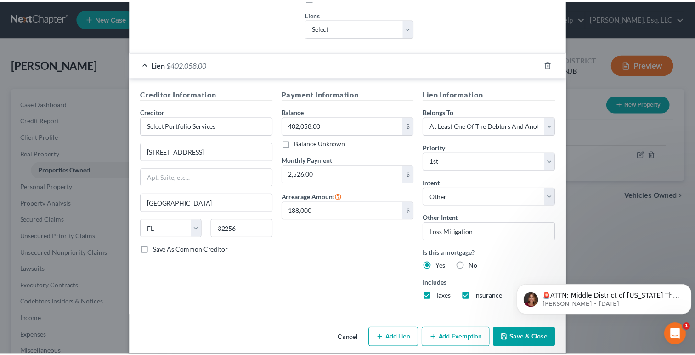
scroll to position [248, 0]
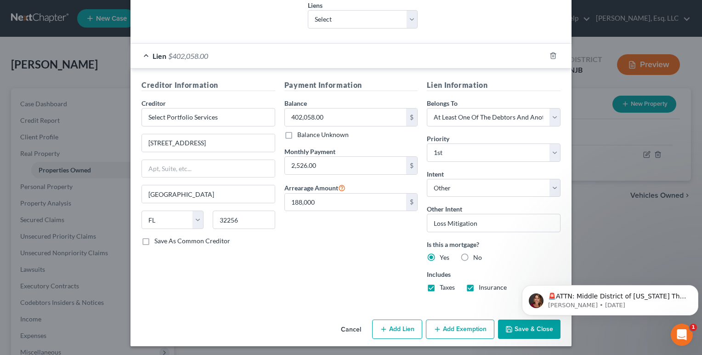
click at [507, 325] on icon "button" at bounding box center [509, 328] width 7 height 7
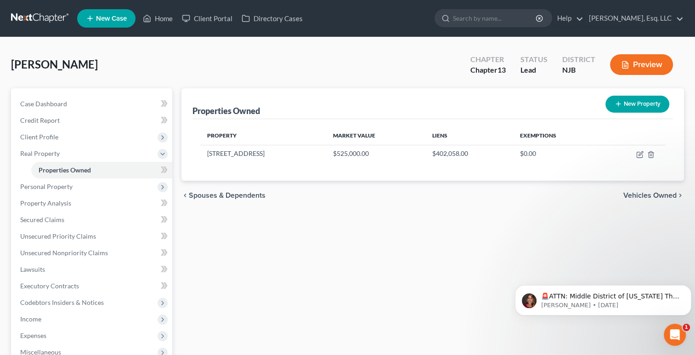
click at [242, 299] on div "Properties Owned New Property Property Market Value Liens Exemptions 23 Cona Co…" at bounding box center [433, 287] width 512 height 398
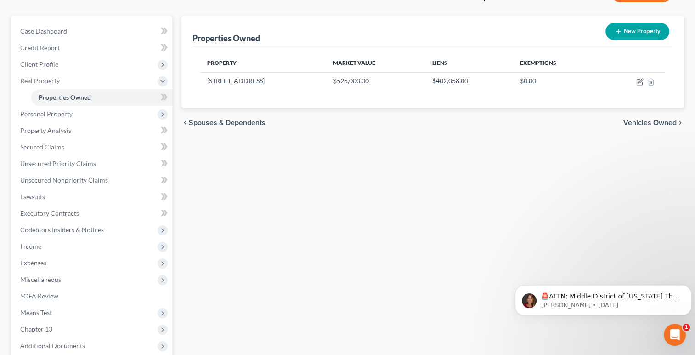
scroll to position [74, 0]
click at [242, 299] on div "Properties Owned New Property Property Market Value Liens Exemptions 23 Cona Co…" at bounding box center [433, 214] width 512 height 398
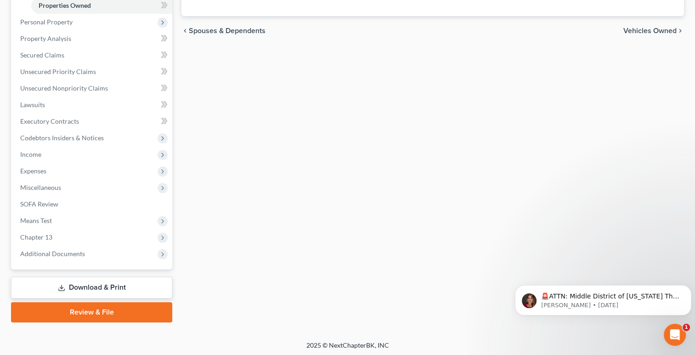
scroll to position [165, 0]
click at [242, 299] on div "Properties Owned New Property Property Market Value Liens Exemptions 23 Cona Co…" at bounding box center [433, 122] width 512 height 398
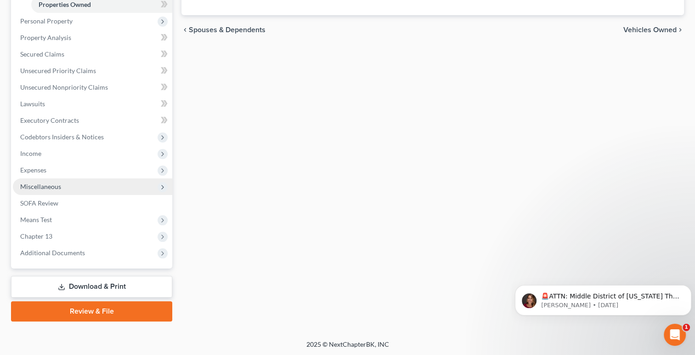
click at [40, 182] on span "Miscellaneous" at bounding box center [40, 186] width 41 height 8
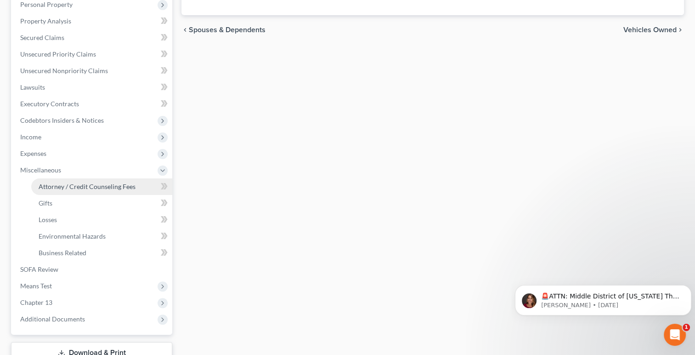
click at [89, 188] on span "Attorney / Credit Counseling Fees" at bounding box center [87, 186] width 97 height 8
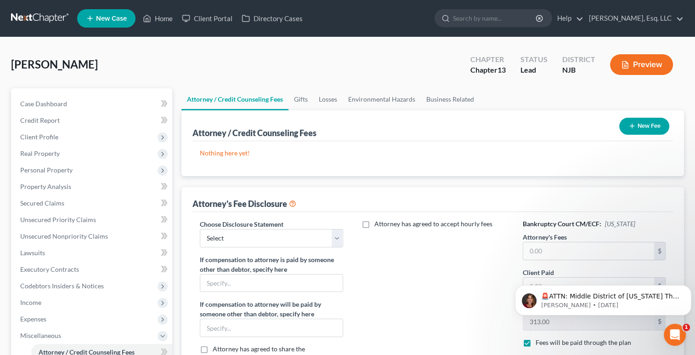
click at [634, 124] on icon "button" at bounding box center [632, 125] width 7 height 7
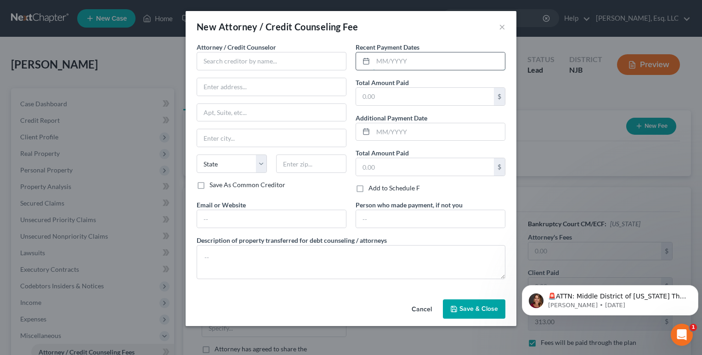
click at [405, 69] on input "text" at bounding box center [439, 60] width 132 height 17
type input "[DATE]"
click at [386, 97] on input "text" at bounding box center [425, 96] width 138 height 17
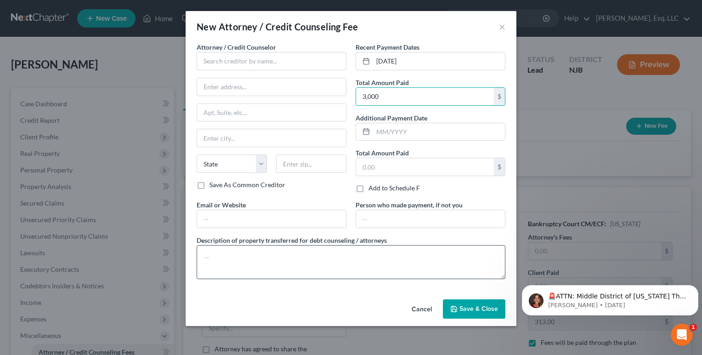
type input "3,000"
click at [303, 262] on textarea at bounding box center [351, 262] width 309 height 34
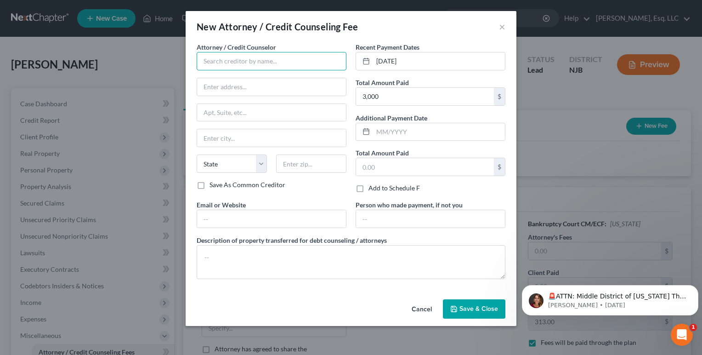
click at [267, 68] on input "text" at bounding box center [272, 61] width 150 height 18
type input "[PERSON_NAME] Esq LLC dba Lucid Law Debt Relief Attorneys"
type input "[STREET_ADDRESS]"
type input "Suite 2B"
type input "Bridgewater"
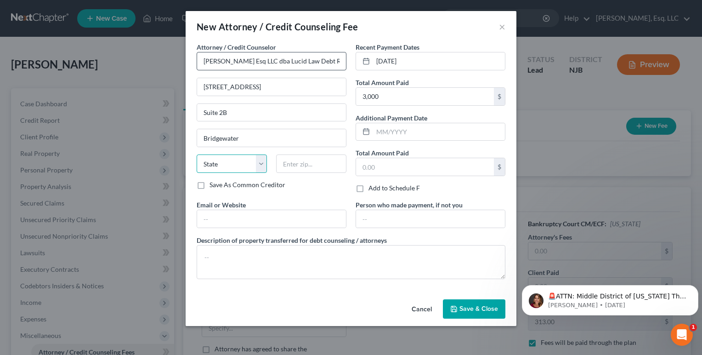
select select "33"
type input "08807"
type input "[EMAIL_ADDRESS][DOMAIN_NAME]"
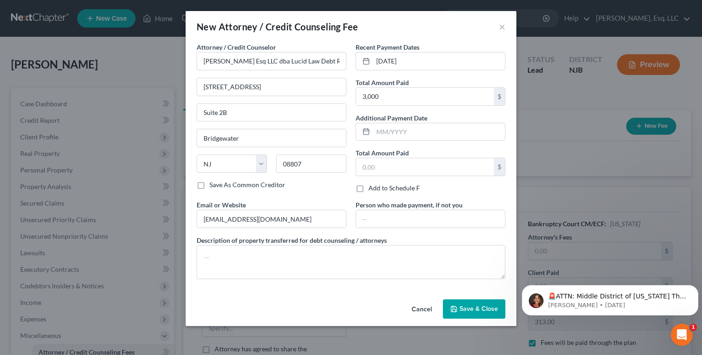
click at [302, 283] on div "Attorney / Credit Counselor * [PERSON_NAME] Esq LLC dba Lucid Law Debt Relief A…" at bounding box center [351, 164] width 318 height 244
click at [265, 263] on textarea at bounding box center [351, 262] width 309 height 34
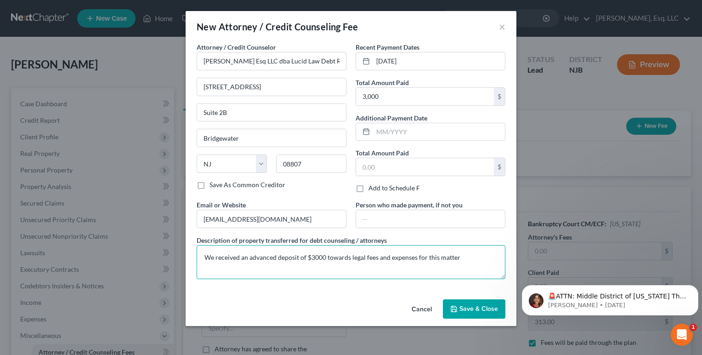
type textarea "We received an advanced deposit of $3000 towards legal fees and expenses for th…"
click at [470, 302] on button "Save & Close" at bounding box center [474, 308] width 63 height 19
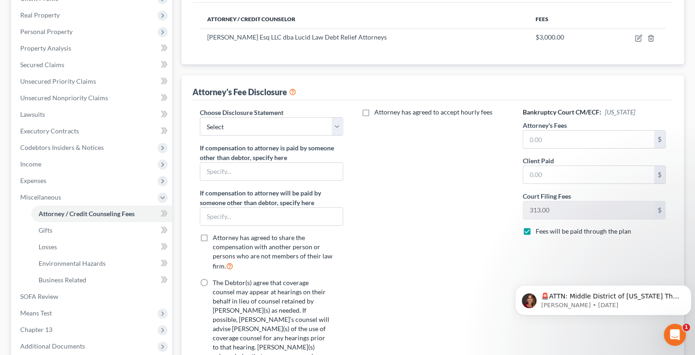
scroll to position [184, 0]
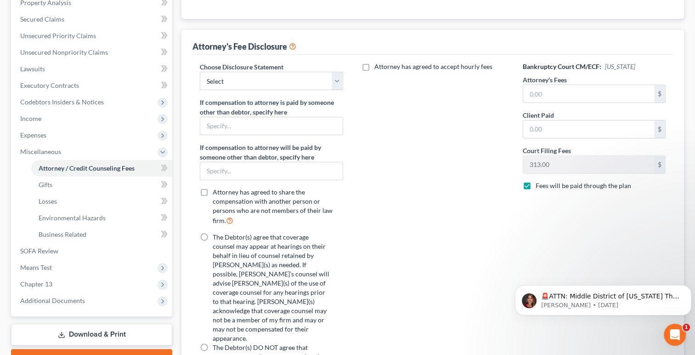
click at [375, 63] on label "Attorney has agreed to accept hourly fees" at bounding box center [434, 66] width 118 height 9
click at [378, 63] on input "Attorney has agreed to accept hourly fees" at bounding box center [381, 65] width 6 height 6
checkbox input "true"
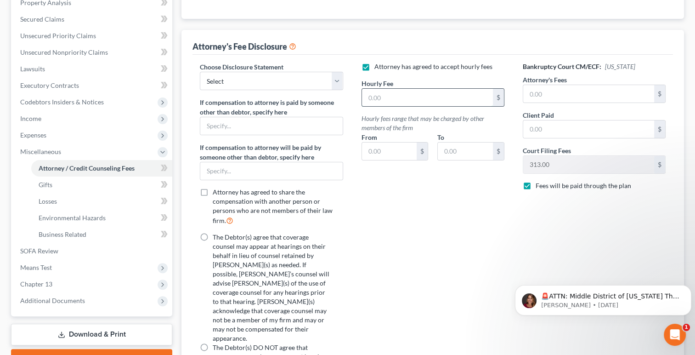
click at [384, 103] on input "text" at bounding box center [427, 97] width 131 height 17
type input "500"
click at [369, 156] on input "text" at bounding box center [389, 150] width 55 height 17
type input "85"
click at [450, 147] on input "text" at bounding box center [465, 150] width 55 height 17
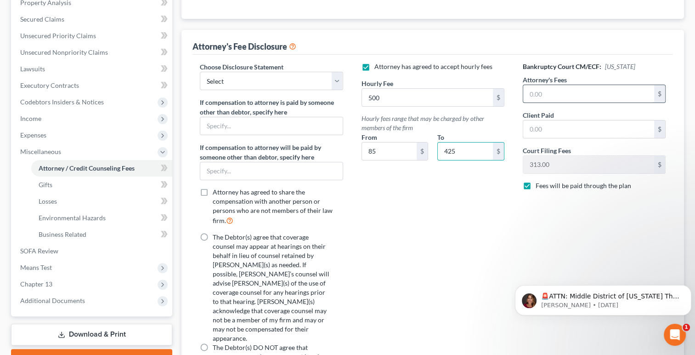
type input "425"
click at [542, 93] on input "text" at bounding box center [588, 93] width 131 height 17
type input "2"
click at [541, 131] on input "text" at bounding box center [588, 128] width 131 height 17
type input "2,500"
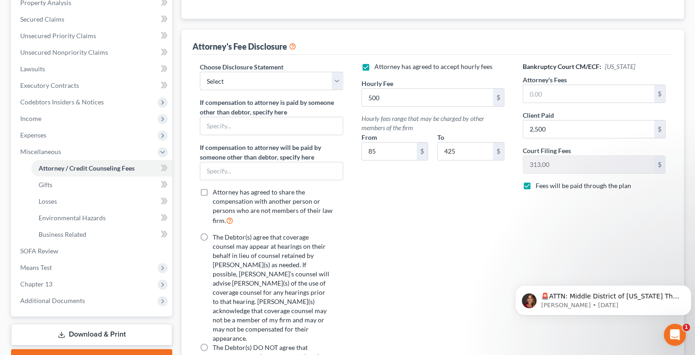
click at [444, 248] on div "Attorney has agreed to accept hourly fees Hourly Fee 500 $ Hourly fees range th…" at bounding box center [433, 243] width 161 height 362
click at [213, 233] on label "The Debtor(s) agree that coverage counsel may appear at hearings on their behal…" at bounding box center [272, 288] width 119 height 110
click at [216, 233] on input "The Debtor(s) agree that coverage counsel may appear at hearings on their behal…" at bounding box center [219, 236] width 6 height 6
radio input "true"
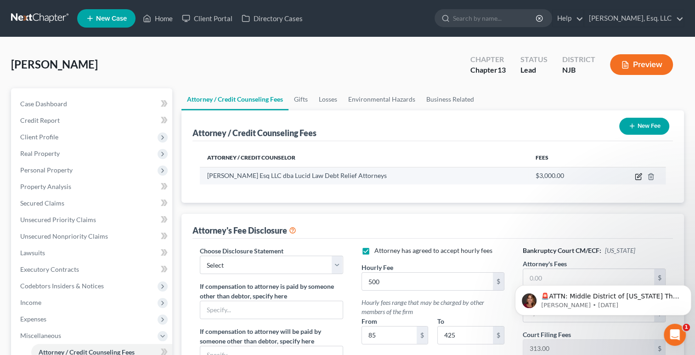
click at [639, 176] on icon "button" at bounding box center [639, 175] width 4 height 4
select select "33"
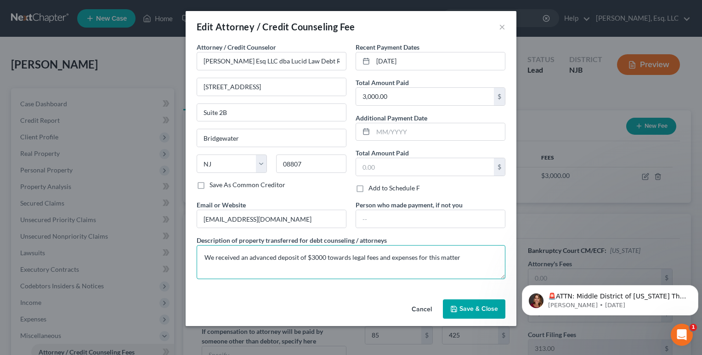
click at [461, 257] on textarea "We received an advanced deposit of $3000 towards legal fees and expenses for th…" at bounding box center [351, 262] width 309 height 34
click at [237, 267] on textarea "We received an advanced deposit of $3000 towards legal fees and expenses for th…" at bounding box center [351, 262] width 309 height 34
click at [233, 268] on textarea "We received an advanced deposit of $3000 towards legal fees and expenses for th…" at bounding box center [351, 262] width 309 height 34
type textarea "We received an advanced deposit of $3000 towards legal fees and expenses for th…"
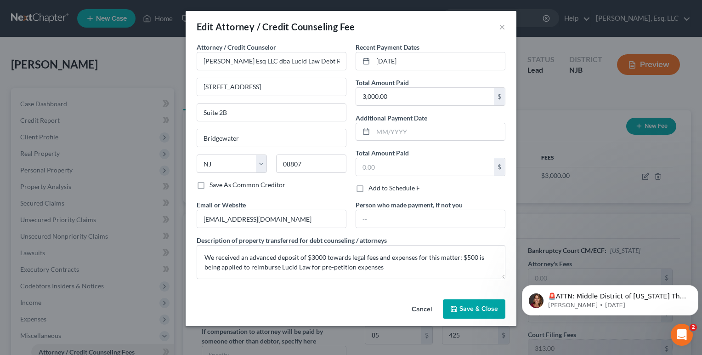
click at [464, 305] on span "Save & Close" at bounding box center [479, 309] width 39 height 8
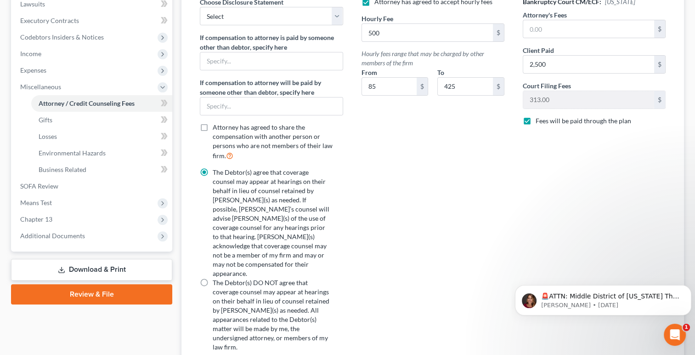
scroll to position [257, 0]
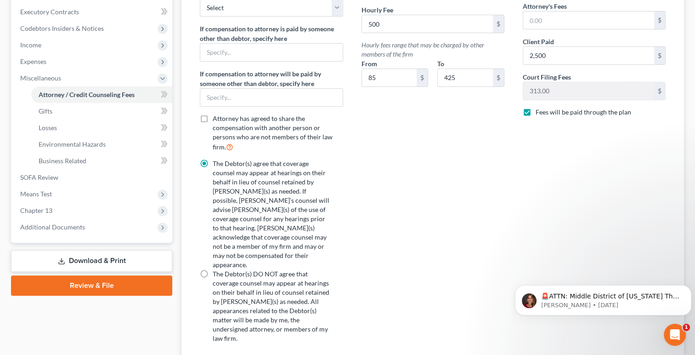
click at [338, 169] on div "The Debtor(s) agree that coverage counsel may appear at hearings on their behal…" at bounding box center [271, 251] width 143 height 184
click at [357, 127] on div "Attorney has agreed to accept hourly fees Hourly Fee 500 $ Hourly fees range th…" at bounding box center [433, 170] width 161 height 362
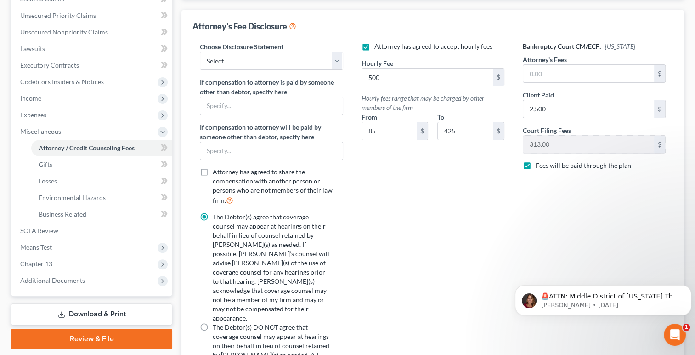
scroll to position [202, 0]
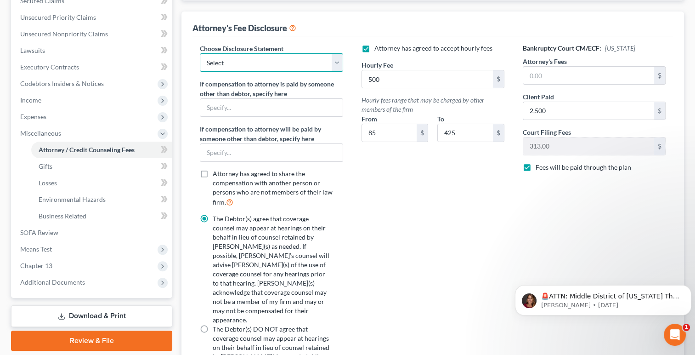
click at [300, 61] on select "Select Fee Disclosure" at bounding box center [271, 62] width 143 height 18
select select "0"
click at [200, 53] on select "Select Fee Disclosure" at bounding box center [271, 62] width 143 height 18
click at [426, 203] on div "Attorney has agreed to accept hourly fees Hourly Fee 500 $ Hourly fees range th…" at bounding box center [433, 225] width 161 height 362
click at [399, 188] on div "Attorney has agreed to accept hourly fees Hourly Fee 500 $ Hourly fees range th…" at bounding box center [433, 225] width 161 height 362
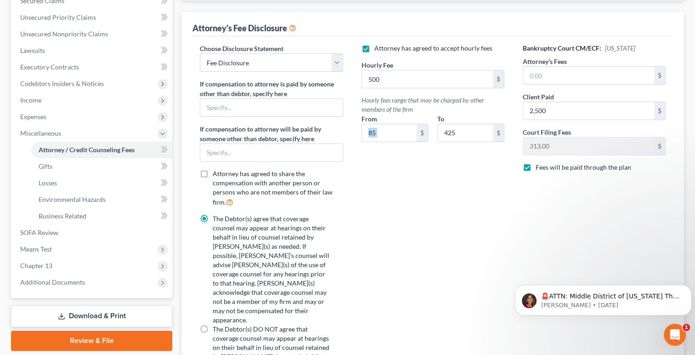
click at [399, 188] on div "Attorney has agreed to accept hourly fees Hourly Fee 500 $ Hourly fees range th…" at bounding box center [433, 225] width 161 height 362
drag, startPoint x: 399, startPoint y: 188, endPoint x: 361, endPoint y: 184, distance: 38.4
click at [361, 184] on div "Attorney has agreed to accept hourly fees Hourly Fee 500 $ Hourly fees range th…" at bounding box center [433, 225] width 161 height 362
click at [77, 314] on link "Download & Print" at bounding box center [91, 316] width 161 height 22
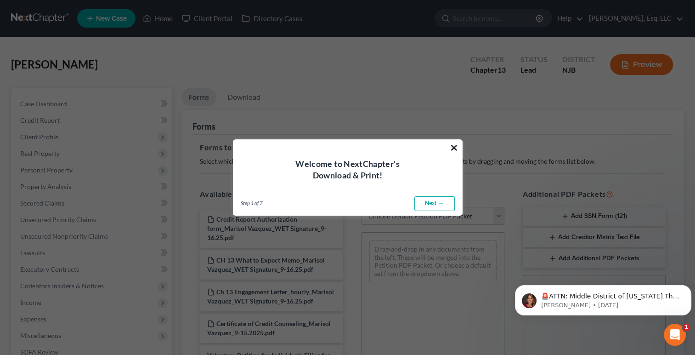
click at [454, 145] on button "×" at bounding box center [454, 147] width 9 height 15
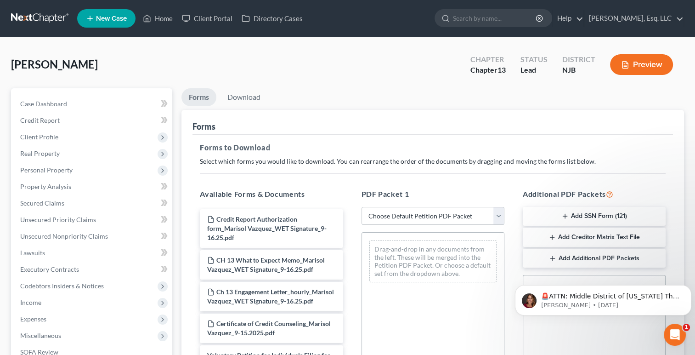
click at [452, 213] on select "Choose Default Petition PDF Packet Complete Bankruptcy Petition (all forms and …" at bounding box center [433, 216] width 143 height 18
select select "1"
click at [362, 207] on select "Choose Default Petition PDF Packet Complete Bankruptcy Petition (all forms and …" at bounding box center [433, 216] width 143 height 18
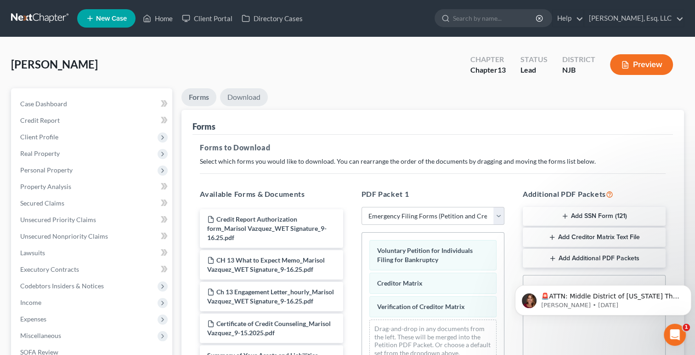
click at [250, 92] on link "Download" at bounding box center [244, 97] width 48 height 18
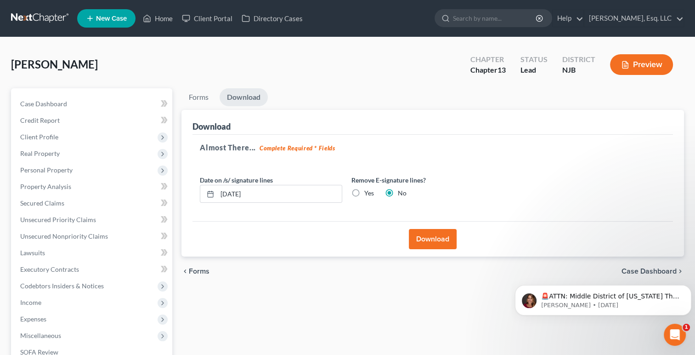
click at [364, 191] on label "Yes" at bounding box center [369, 192] width 10 height 9
click at [368, 191] on input "Yes" at bounding box center [371, 191] width 6 height 6
radio input "true"
radio input "false"
click at [431, 237] on button "Download" at bounding box center [433, 239] width 48 height 20
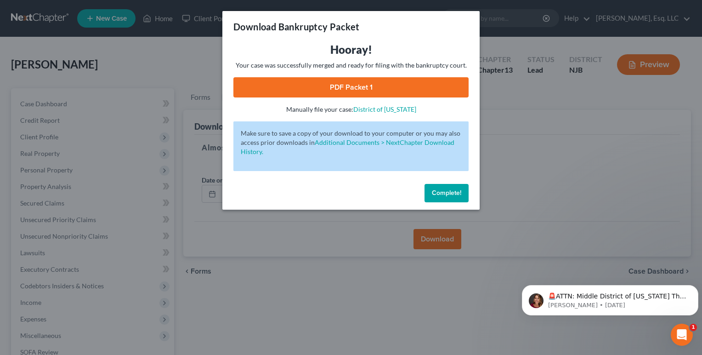
click at [347, 81] on link "PDF Packet 1" at bounding box center [350, 87] width 235 height 20
click at [447, 195] on span "Complete!" at bounding box center [446, 193] width 29 height 8
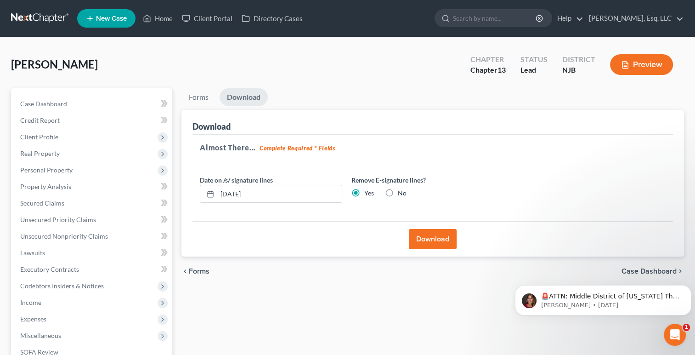
click at [248, 291] on div "Forms Download Forms Forms to Download Select which forms you would like to dow…" at bounding box center [433, 279] width 512 height 382
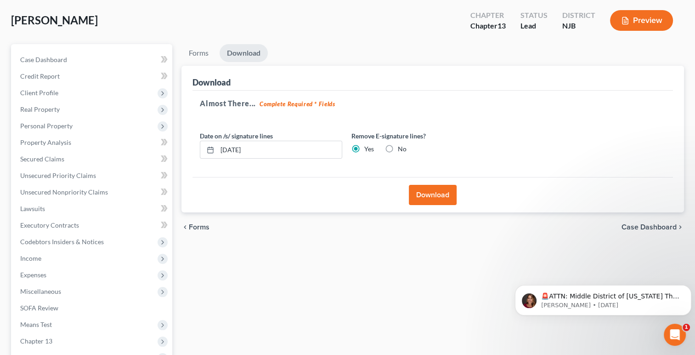
scroll to position [149, 0]
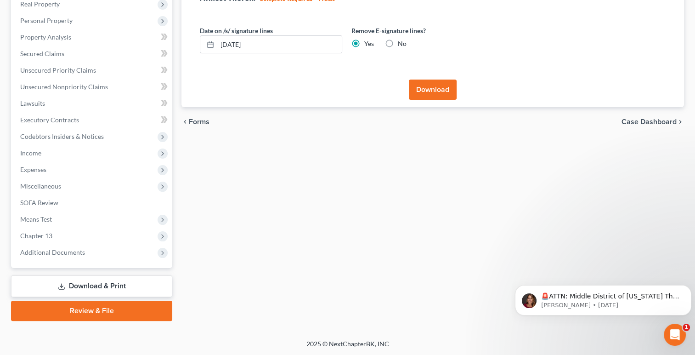
click at [242, 162] on div "Forms Download Forms Forms to Download Select which forms you would like to dow…" at bounding box center [433, 130] width 512 height 382
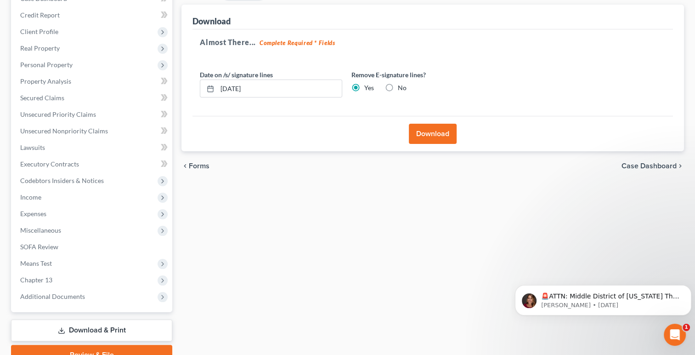
scroll to position [94, 0]
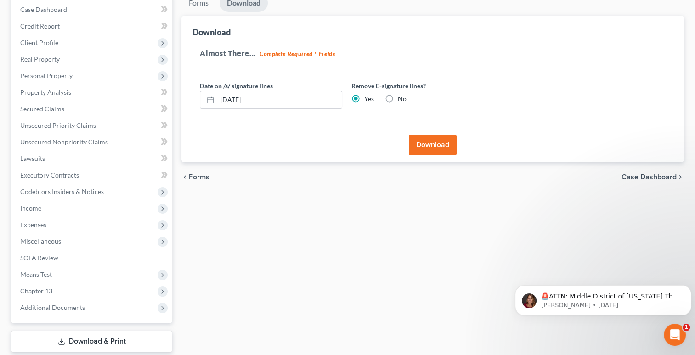
click at [264, 256] on div "Forms Download Forms Forms to Download Select which forms you would like to dow…" at bounding box center [433, 185] width 512 height 382
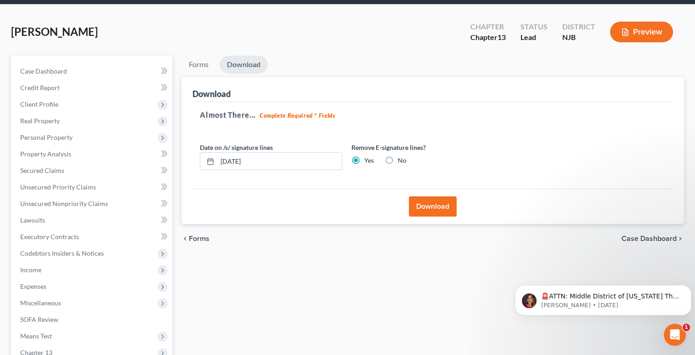
scroll to position [21, 0]
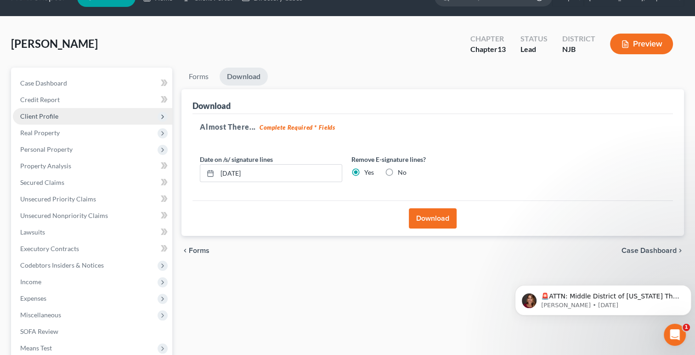
click at [35, 112] on span "Client Profile" at bounding box center [39, 116] width 38 height 8
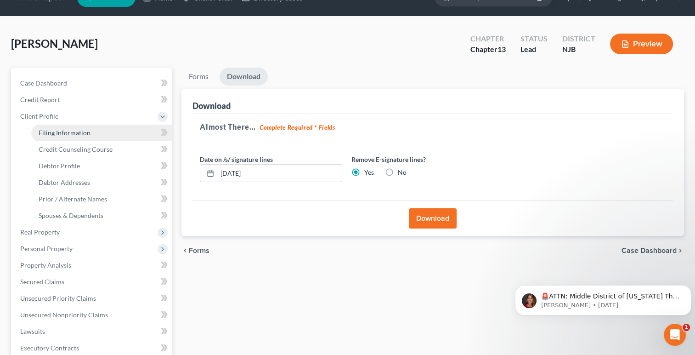
click at [51, 131] on span "Filing Information" at bounding box center [65, 133] width 52 height 8
select select "1"
select select "0"
select select "3"
select select "51"
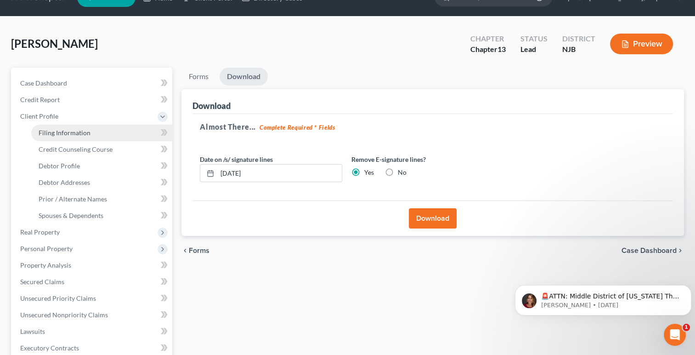
select select "0"
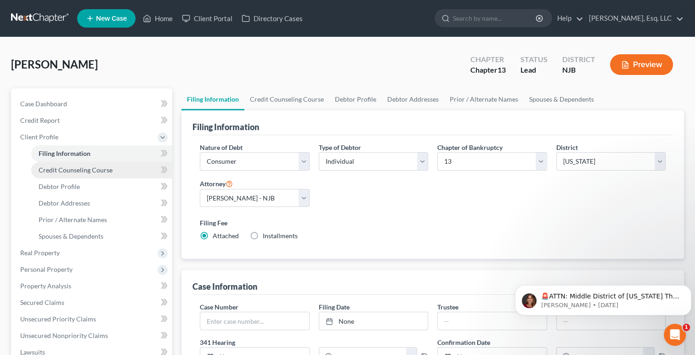
click at [52, 167] on span "Credit Counseling Course" at bounding box center [76, 170] width 74 height 8
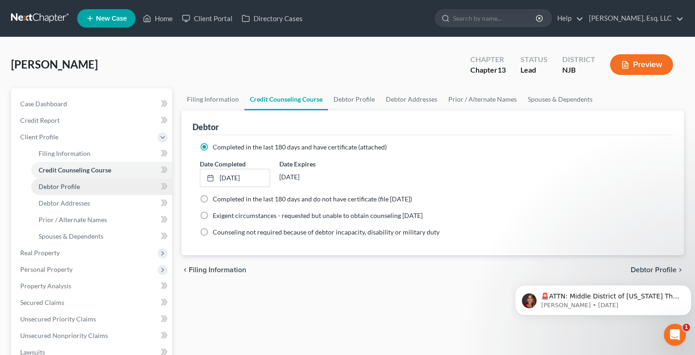
click at [53, 186] on span "Debtor Profile" at bounding box center [59, 186] width 41 height 8
select select "1"
select select "4"
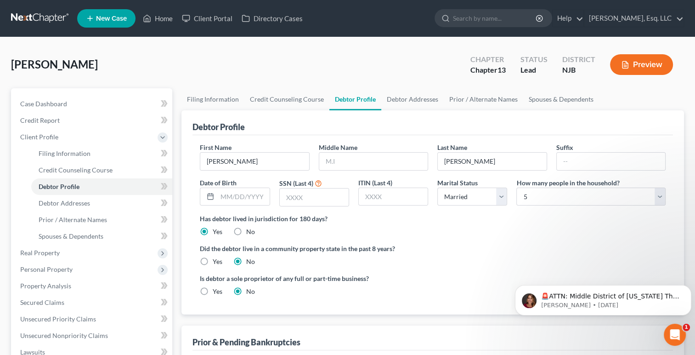
click at [302, 183] on label "SSN (Last 4)" at bounding box center [296, 183] width 34 height 10
click at [287, 199] on input "text" at bounding box center [314, 196] width 69 height 17
type input "7401"
click at [434, 247] on label "Did the debtor live in a community property state in the past 8 years?" at bounding box center [433, 249] width 466 height 10
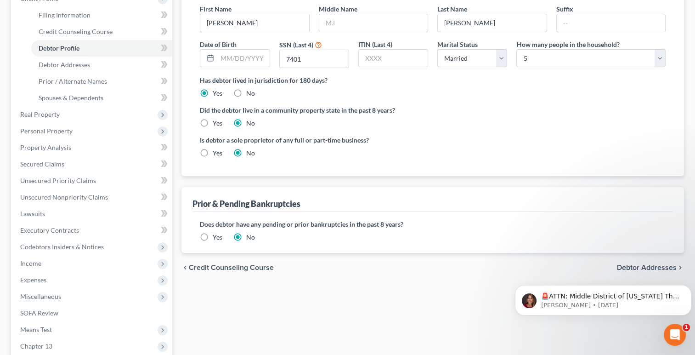
scroll to position [147, 0]
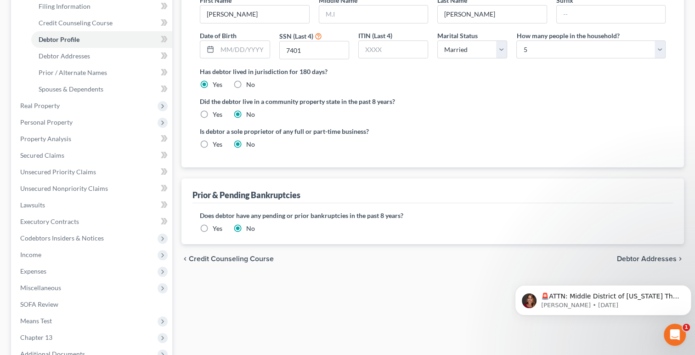
click at [296, 344] on div "Filing Information Credit Counseling Course Debtor Profile Debtor Addresses Pri…" at bounding box center [433, 181] width 512 height 481
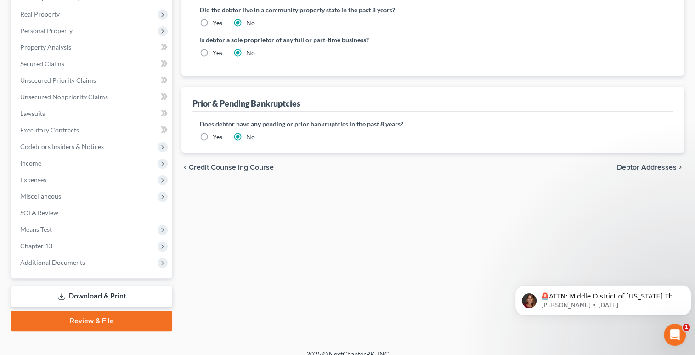
scroll to position [249, 0]
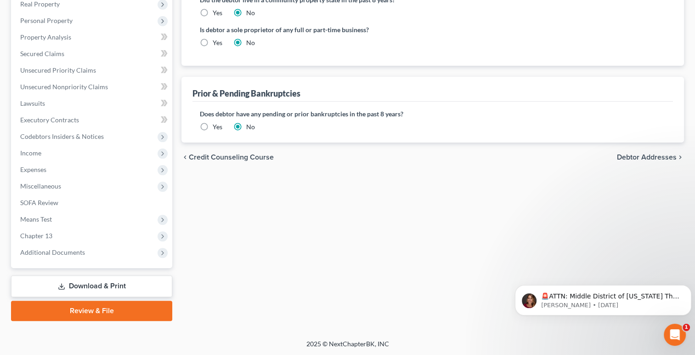
click at [90, 282] on link "Download & Print" at bounding box center [91, 286] width 161 height 22
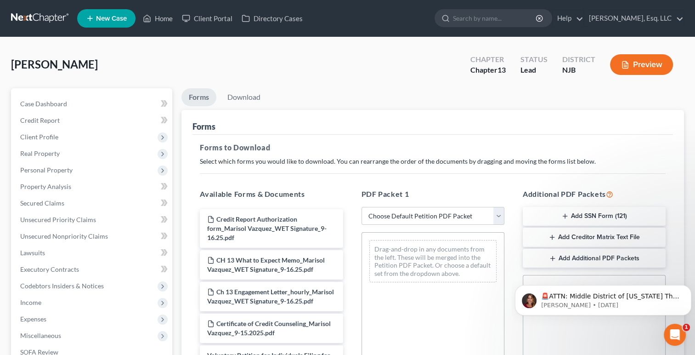
click at [393, 142] on h5 "Forms to Download" at bounding box center [433, 147] width 466 height 11
click at [592, 209] on button "Add SSN Form (121)" at bounding box center [594, 216] width 143 height 19
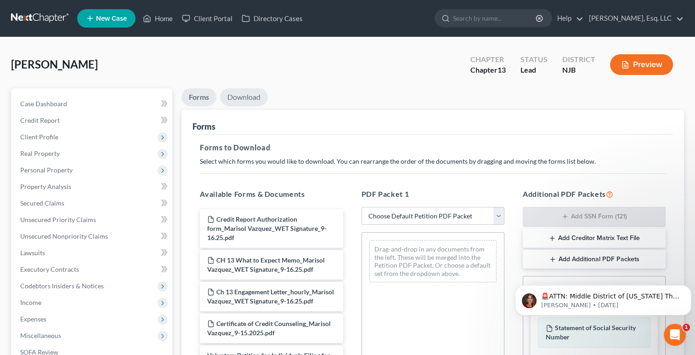
click at [251, 92] on link "Download" at bounding box center [244, 97] width 48 height 18
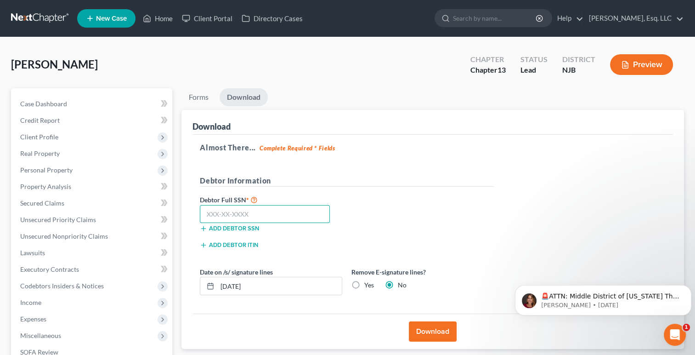
click at [245, 215] on input "text" at bounding box center [265, 214] width 130 height 18
type input "158-62-7401"
click at [364, 281] on label "Yes" at bounding box center [369, 284] width 10 height 9
click at [368, 281] on input "Yes" at bounding box center [371, 283] width 6 height 6
radio input "true"
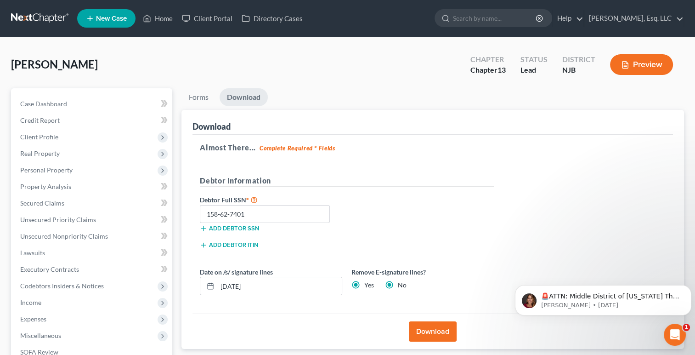
radio input "false"
click at [436, 333] on button "Download" at bounding box center [433, 331] width 48 height 20
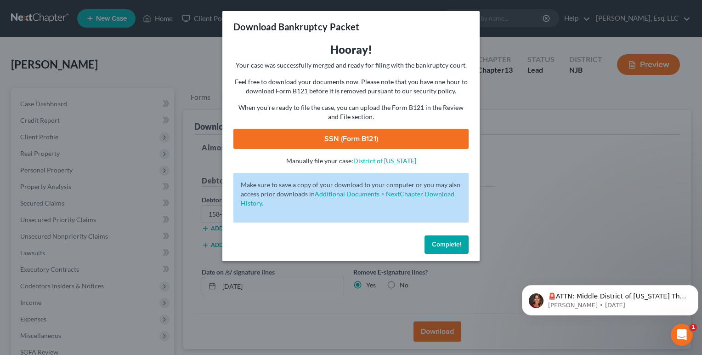
click at [339, 142] on link "SSN (Form B121)" at bounding box center [350, 139] width 235 height 20
click at [449, 249] on button "Complete!" at bounding box center [447, 244] width 44 height 18
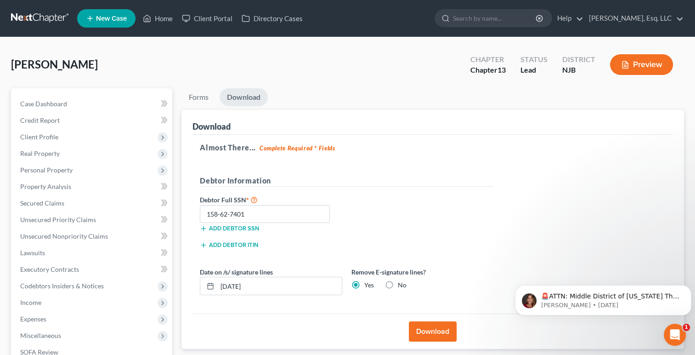
click at [390, 152] on h5 "Almost There... Complete Required * Fields" at bounding box center [433, 147] width 466 height 11
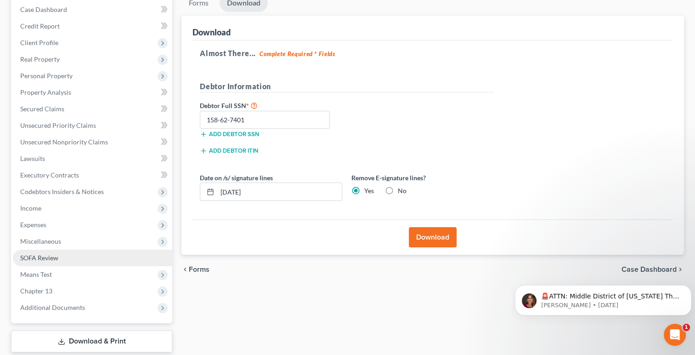
click at [54, 251] on link "SOFA Review" at bounding box center [92, 258] width 159 height 17
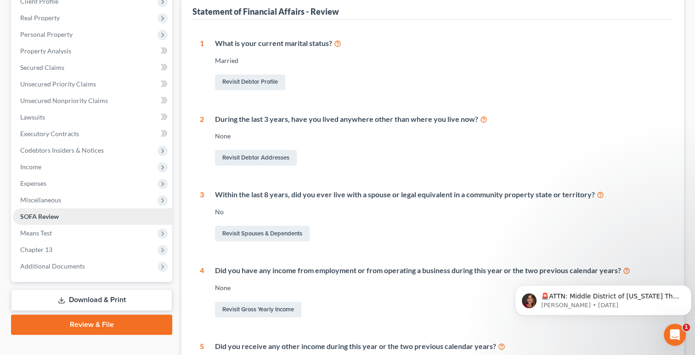
scroll to position [137, 0]
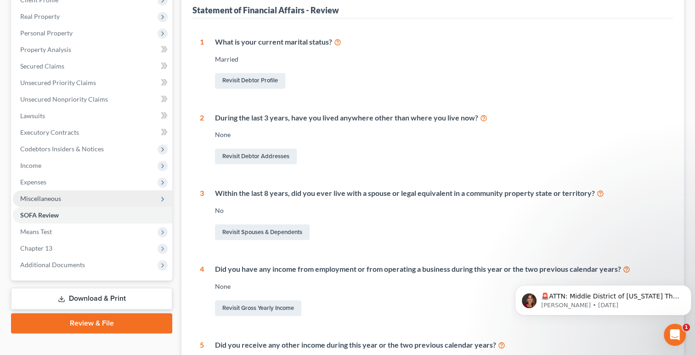
click at [50, 197] on span "Miscellaneous" at bounding box center [40, 198] width 41 height 8
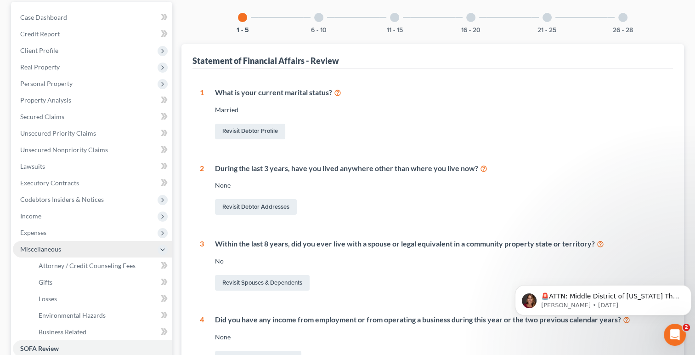
scroll to position [86, 0]
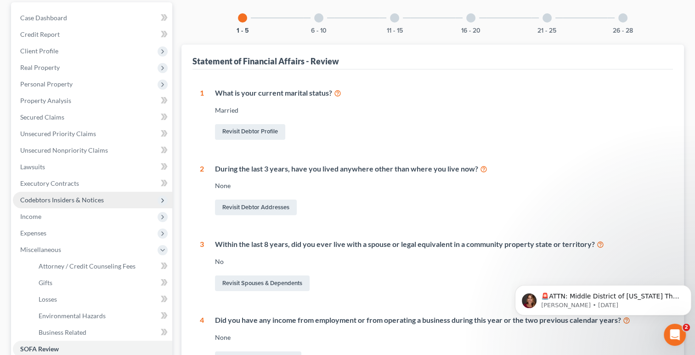
click at [163, 201] on icon at bounding box center [162, 200] width 7 height 7
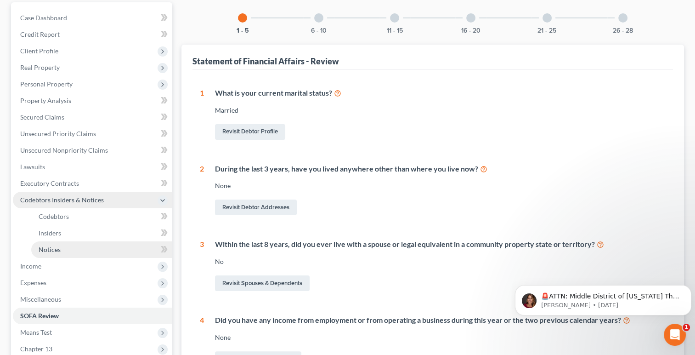
click at [55, 249] on span "Notices" at bounding box center [50, 249] width 22 height 8
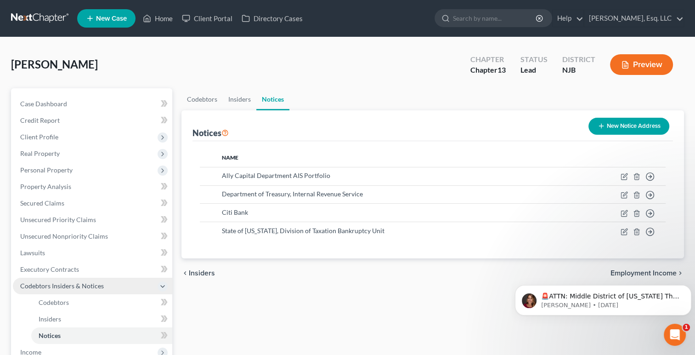
click at [381, 284] on div "chevron_left Insiders Employment Income chevron_right" at bounding box center [433, 272] width 503 height 29
click at [243, 296] on div "Codebtors Insiders Notices Notices New Notice Address Name Ally Capital Departm…" at bounding box center [433, 304] width 512 height 432
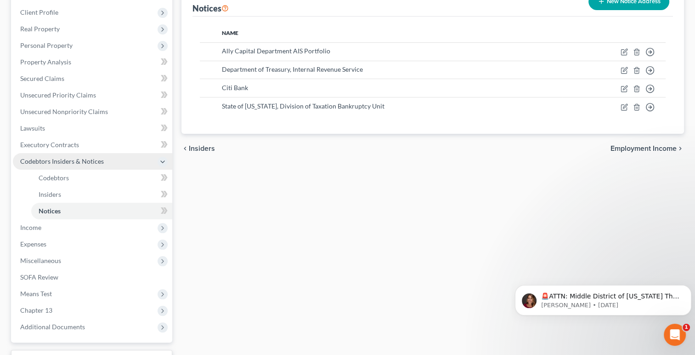
scroll to position [199, 0]
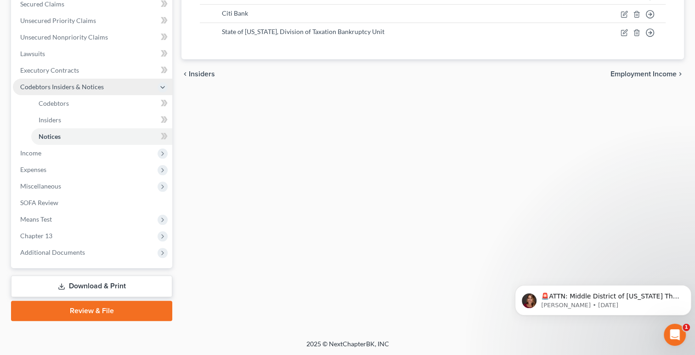
click at [97, 307] on link "Review & File" at bounding box center [91, 311] width 161 height 20
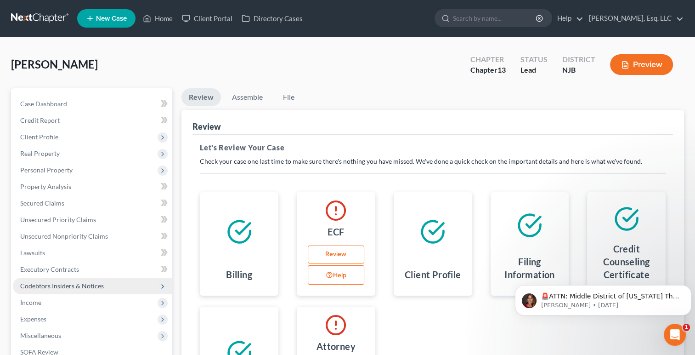
click at [339, 249] on link "Review" at bounding box center [336, 254] width 57 height 18
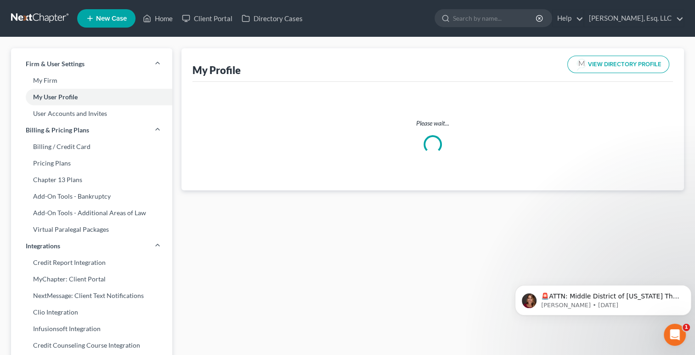
select select "33"
select select "51"
select select "attorney"
select select "1"
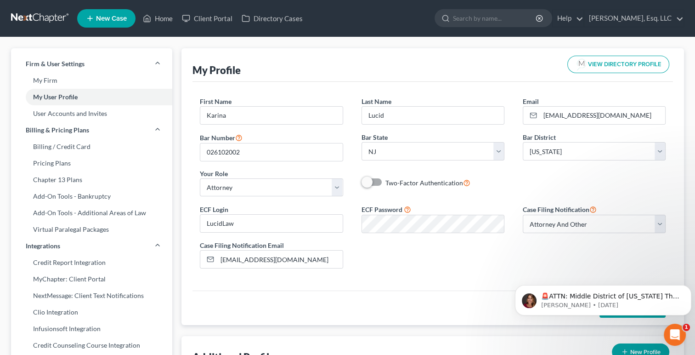
click at [370, 246] on div "ECF Login LucidLaw ECF Password Case Filing Notification Select Attorney Only A…" at bounding box center [433, 240] width 484 height 72
click at [351, 250] on div "Case Filing Notification Email [EMAIL_ADDRESS][DOMAIN_NAME]" at bounding box center [271, 254] width 161 height 28
click at [356, 279] on div "First Name * [PERSON_NAME] Last Name * Lucid Email * [EMAIL_ADDRESS][DOMAIN_NAM…" at bounding box center [433, 186] width 481 height 209
click at [558, 232] on div "ECF Login LucidLaw ECF Password Case Filing Notification Select Attorney Only A…" at bounding box center [433, 240] width 484 height 72
click at [559, 230] on select "Select Attorney Only Attorney And Other Other Only" at bounding box center [594, 224] width 143 height 18
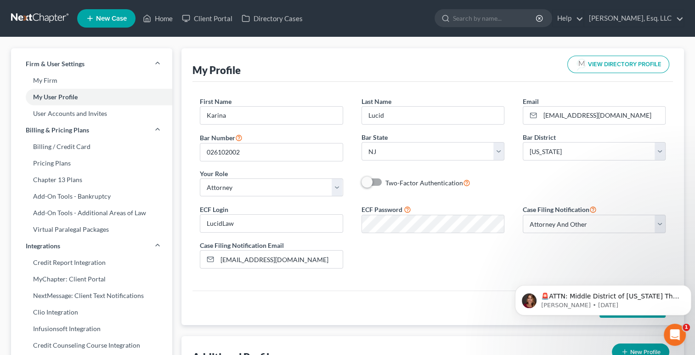
click at [483, 280] on div "First Name * [PERSON_NAME] Last Name * Lucid Email * [EMAIL_ADDRESS][DOMAIN_NAM…" at bounding box center [433, 186] width 481 height 209
click at [166, 18] on link "Home" at bounding box center [157, 18] width 39 height 17
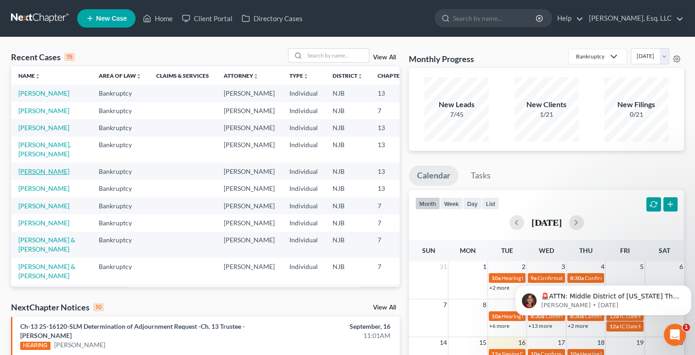
click at [32, 175] on link "[PERSON_NAME]" at bounding box center [43, 171] width 51 height 8
select select "0"
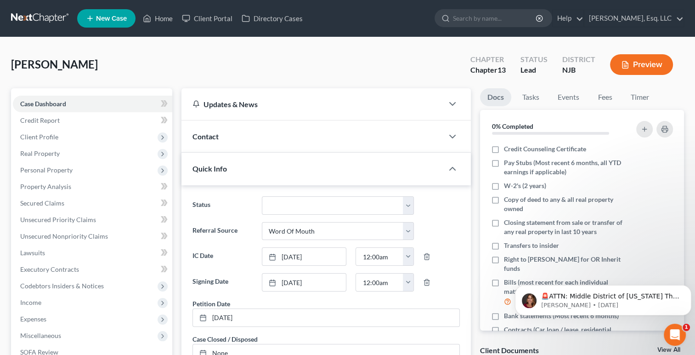
click at [211, 54] on div "[PERSON_NAME] Upgraded Chapter Chapter 13 Status [GEOGRAPHIC_DATA] [GEOGRAPHIC_…" at bounding box center [347, 68] width 673 height 40
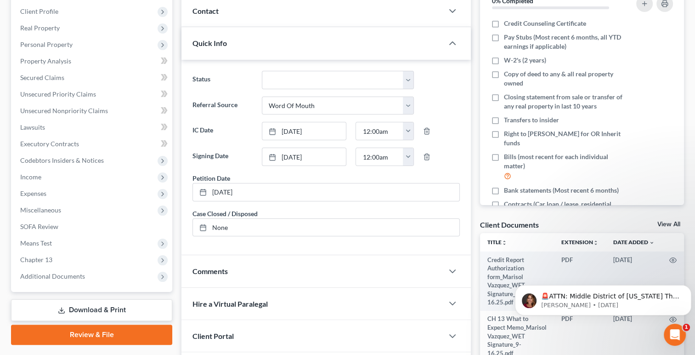
scroll to position [237, 0]
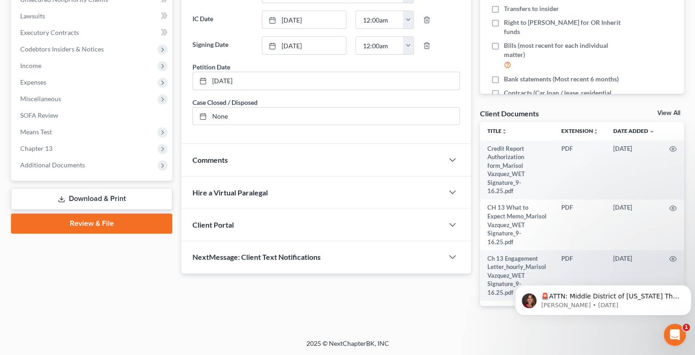
click at [86, 227] on link "Review & File" at bounding box center [91, 223] width 161 height 20
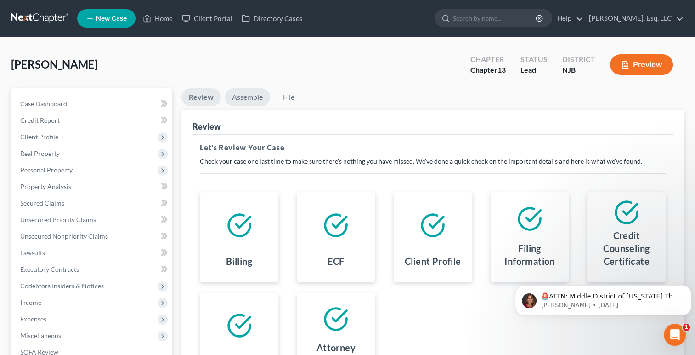
click at [248, 94] on link "Assemble" at bounding box center [248, 97] width 46 height 18
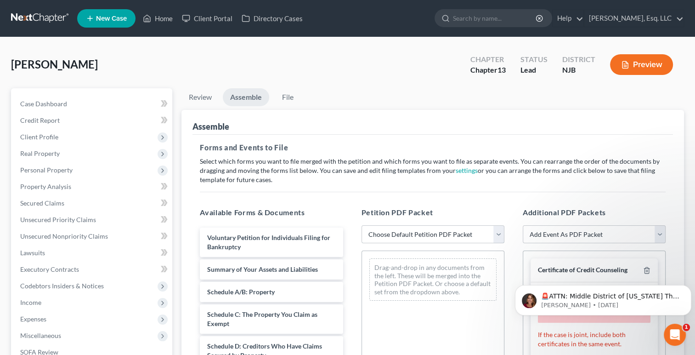
click at [421, 237] on select "Choose Default Petition PDF Packet Complete Bankruptcy Petition (all forms and …" at bounding box center [433, 234] width 143 height 18
select select "1"
click at [362, 225] on select "Choose Default Petition PDF Packet Complete Bankruptcy Petition (all forms and …" at bounding box center [433, 234] width 143 height 18
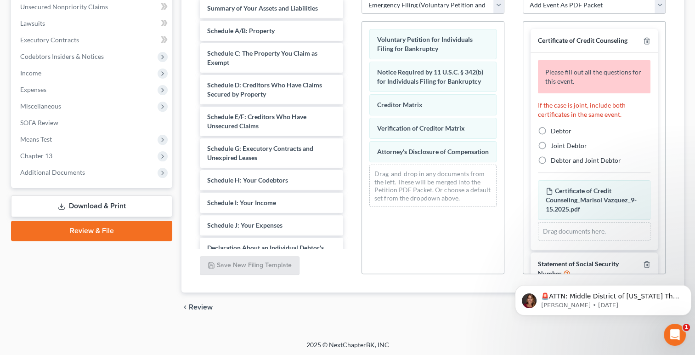
scroll to position [230, 0]
click at [551, 128] on label "Debtor" at bounding box center [561, 129] width 21 height 9
click at [555, 128] on input "Debtor" at bounding box center [558, 128] width 6 height 6
radio input "true"
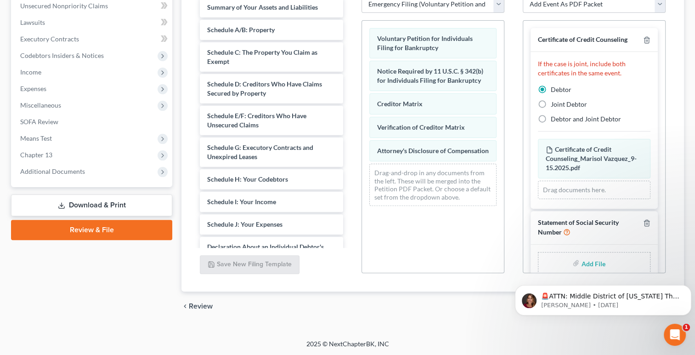
click at [294, 316] on div "chevron_left Review File chevron_right" at bounding box center [433, 305] width 503 height 29
click at [95, 205] on link "Download & Print" at bounding box center [91, 205] width 161 height 22
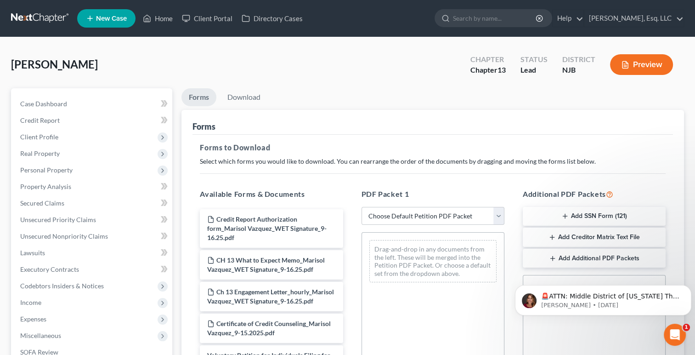
click at [597, 215] on button "Add SSN Form (121)" at bounding box center [594, 216] width 143 height 19
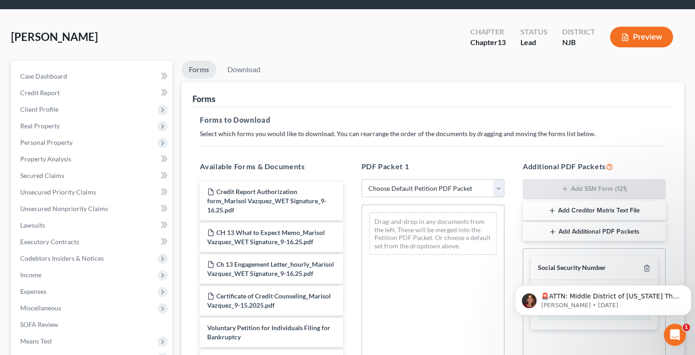
scroll to position [6, 0]
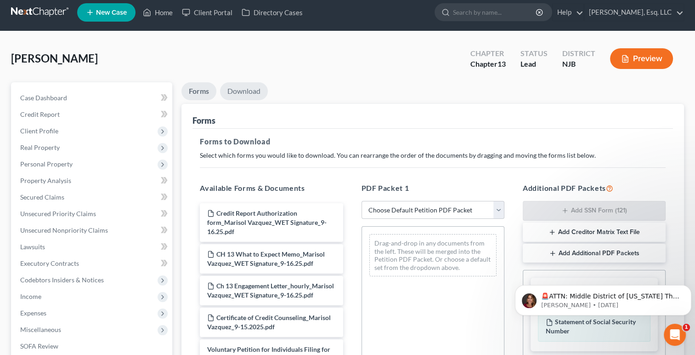
click at [251, 87] on link "Download" at bounding box center [244, 91] width 48 height 18
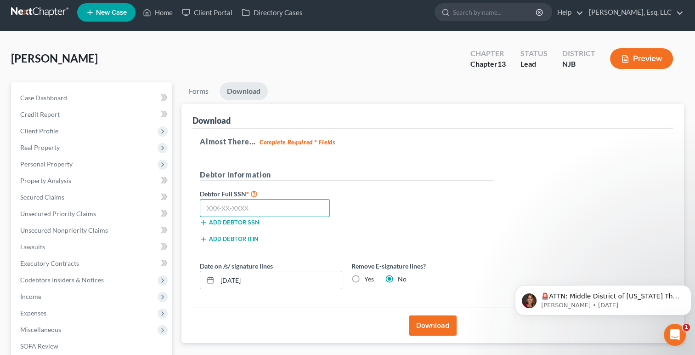
click at [289, 204] on input "text" at bounding box center [265, 208] width 130 height 18
type input "158-62-7401"
click at [431, 326] on button "Download" at bounding box center [433, 325] width 48 height 20
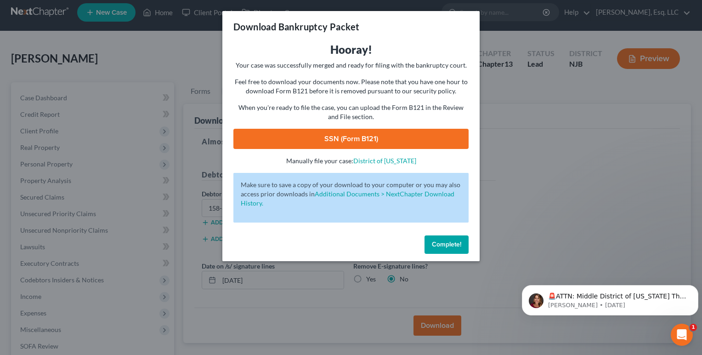
click at [340, 139] on link "SSN (Form B121)" at bounding box center [350, 139] width 235 height 20
click at [435, 248] on button "Complete!" at bounding box center [447, 244] width 44 height 18
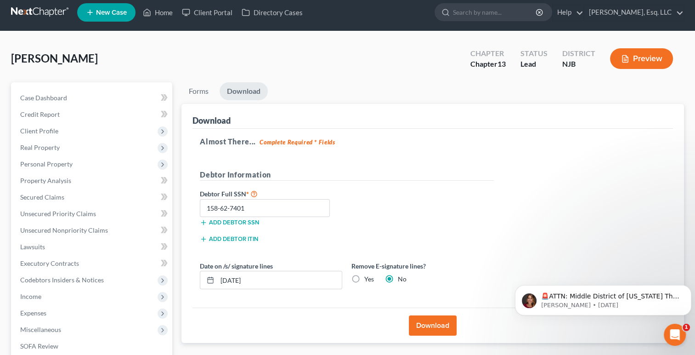
click at [435, 248] on div "Add debtor ITIN" at bounding box center [346, 241] width 303 height 17
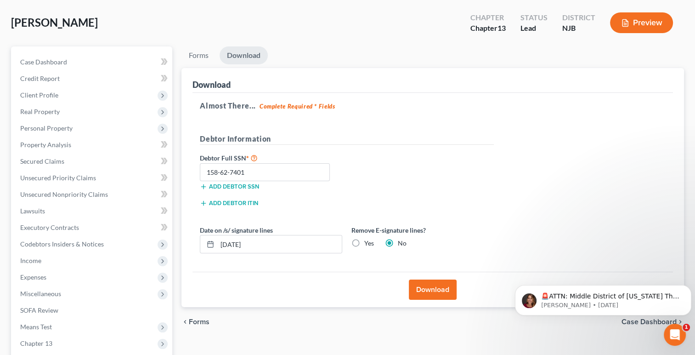
scroll to position [56, 0]
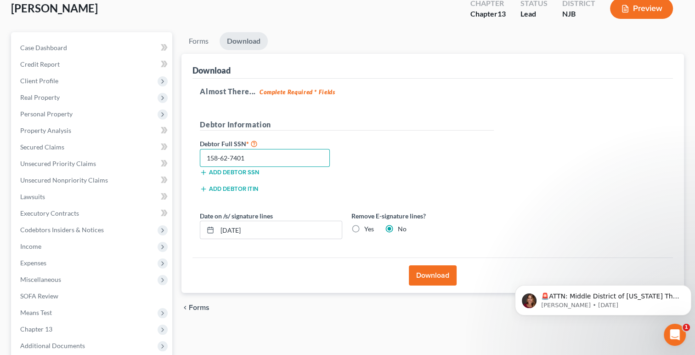
click at [270, 159] on input "158-62-7401" at bounding box center [265, 158] width 130 height 18
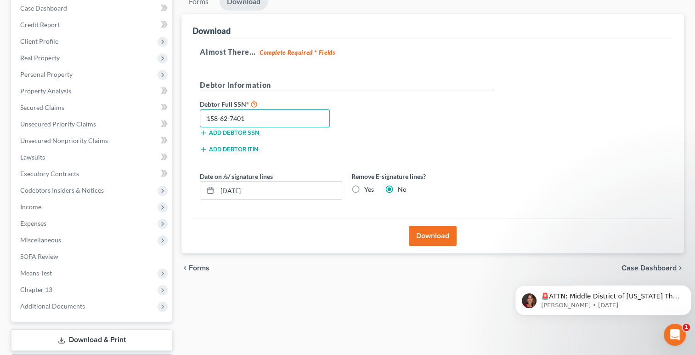
scroll to position [149, 0]
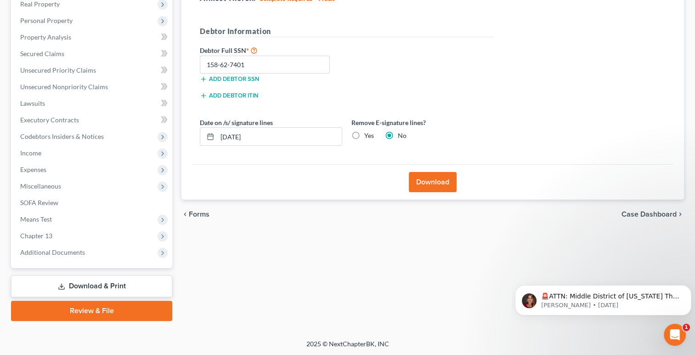
click at [89, 311] on link "Review & File" at bounding box center [91, 311] width 161 height 20
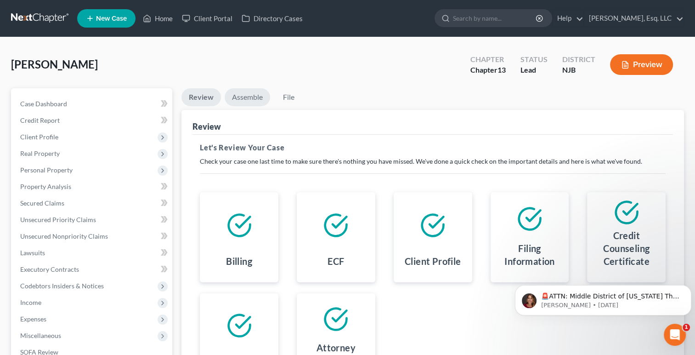
click at [247, 102] on link "Assemble" at bounding box center [248, 97] width 46 height 18
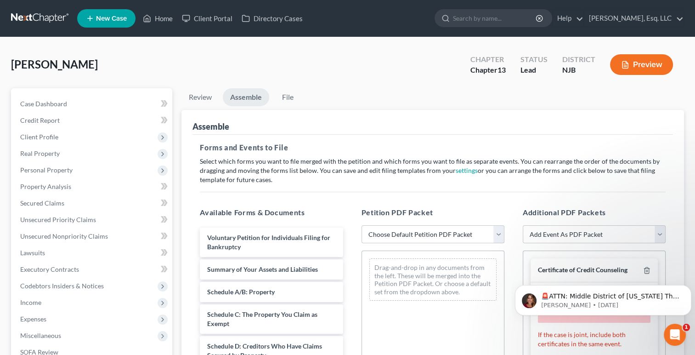
click at [500, 235] on select "Choose Default Petition PDF Packet Complete Bankruptcy Petition (all forms and …" at bounding box center [433, 234] width 143 height 18
select select "1"
click at [362, 225] on select "Choose Default Petition PDF Packet Complete Bankruptcy Petition (all forms and …" at bounding box center [433, 234] width 143 height 18
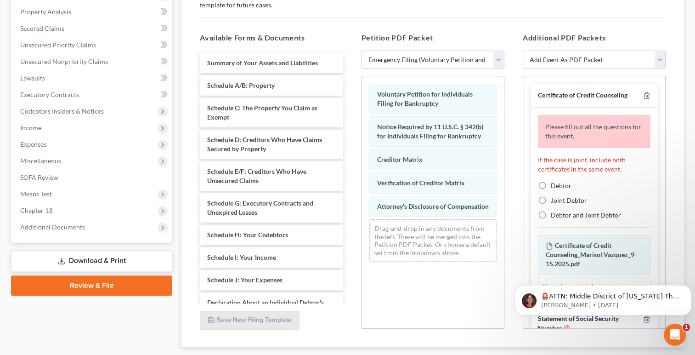
scroll to position [175, 0]
click at [551, 184] on label "Debtor" at bounding box center [561, 185] width 21 height 9
click at [555, 184] on input "Debtor" at bounding box center [558, 184] width 6 height 6
radio input "true"
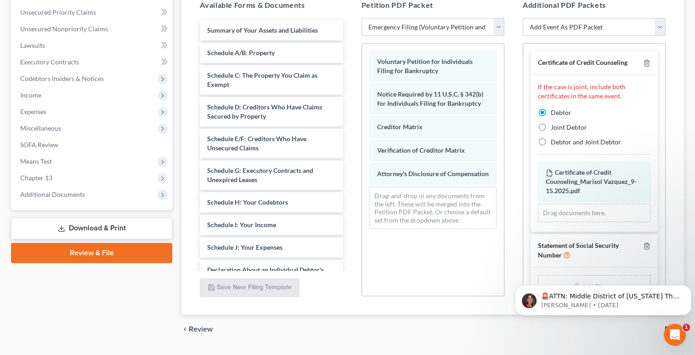
scroll to position [230, 0]
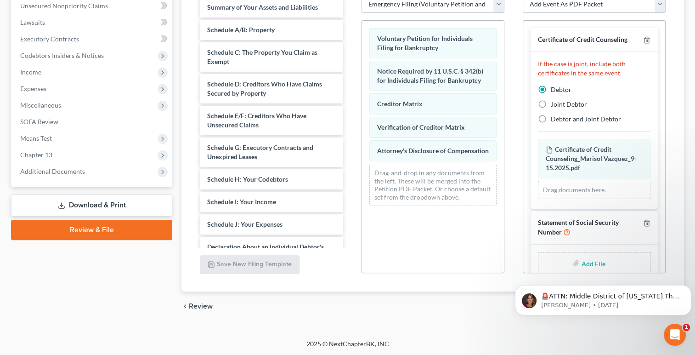
click at [590, 257] on input "file" at bounding box center [592, 263] width 22 height 17
type input "C:\fakepath\Form 121_esigned_Marisol [PERSON_NAME].pdf"
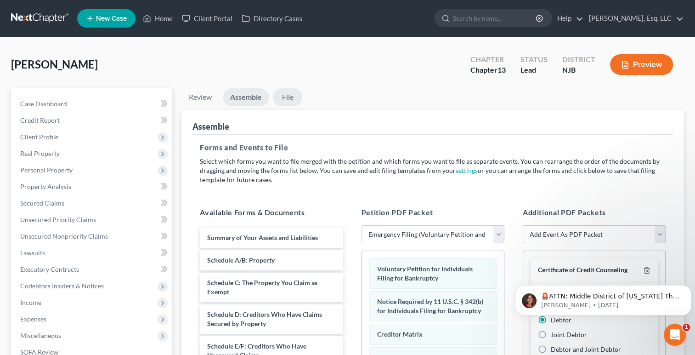
click at [288, 100] on link "File" at bounding box center [287, 97] width 29 height 18
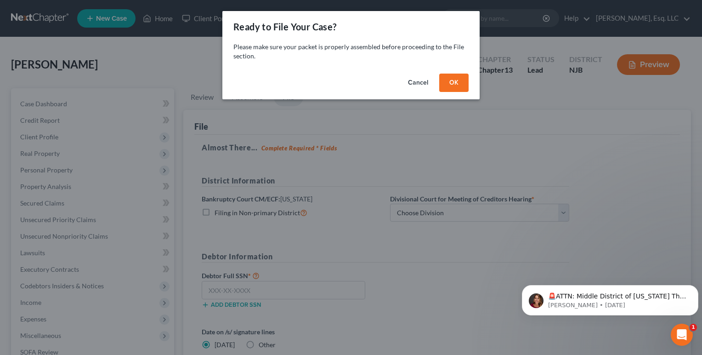
click at [454, 85] on button "OK" at bounding box center [453, 83] width 29 height 18
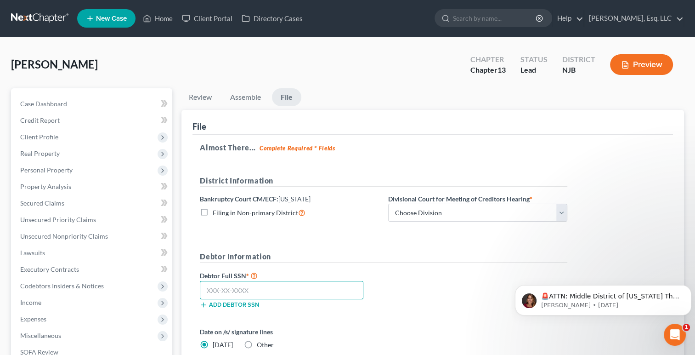
click at [268, 289] on input "text" at bounding box center [282, 290] width 164 height 18
paste input "158-62-7401"
type input "158-62-7401"
click at [501, 214] on select "Choose Division [GEOGRAPHIC_DATA] [GEOGRAPHIC_DATA]/[GEOGRAPHIC_DATA] [GEOGRAPH…" at bounding box center [477, 213] width 179 height 18
select select "2"
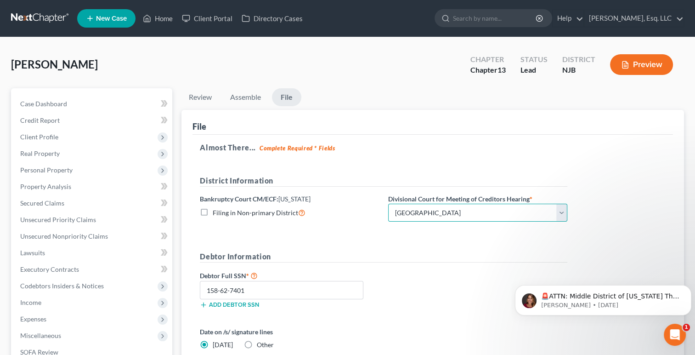
click at [388, 204] on select "Choose Division [GEOGRAPHIC_DATA] [GEOGRAPHIC_DATA]/[GEOGRAPHIC_DATA] [GEOGRAPH…" at bounding box center [477, 213] width 179 height 18
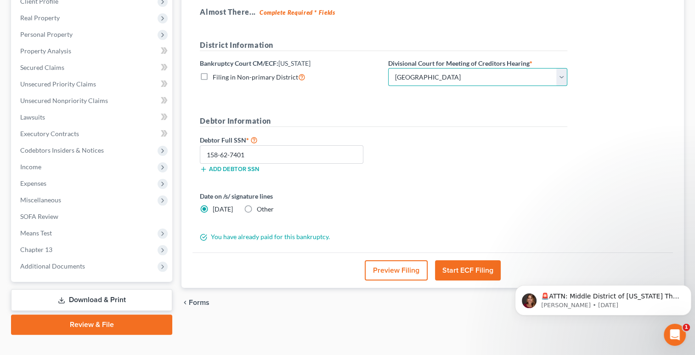
scroll to position [149, 0]
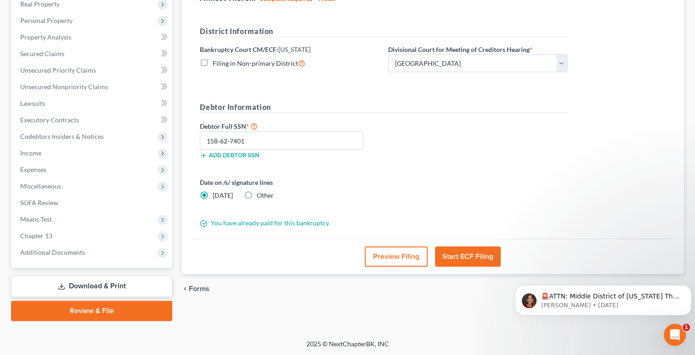
click at [468, 259] on button "Start ECF Filing" at bounding box center [468, 256] width 66 height 20
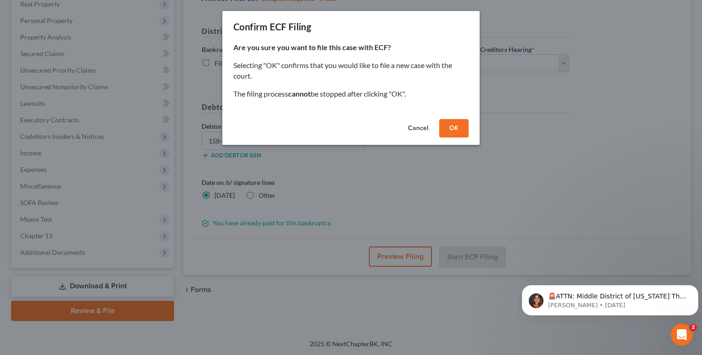
click at [449, 128] on button "OK" at bounding box center [453, 128] width 29 height 18
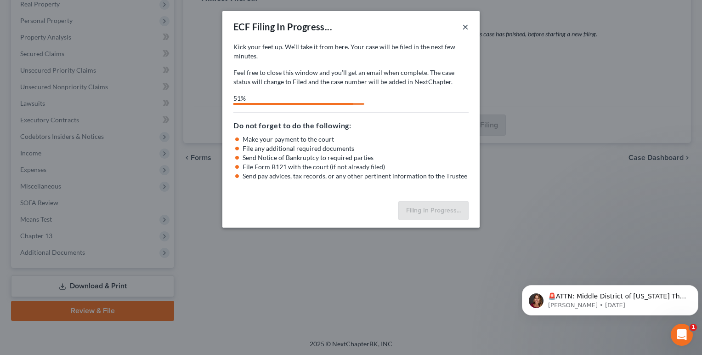
click at [465, 26] on button "×" at bounding box center [465, 26] width 6 height 11
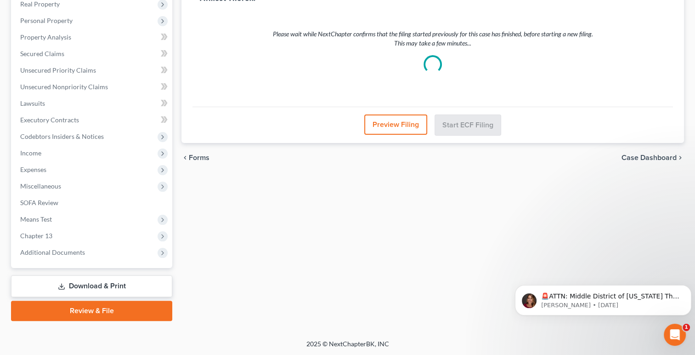
select select "2"
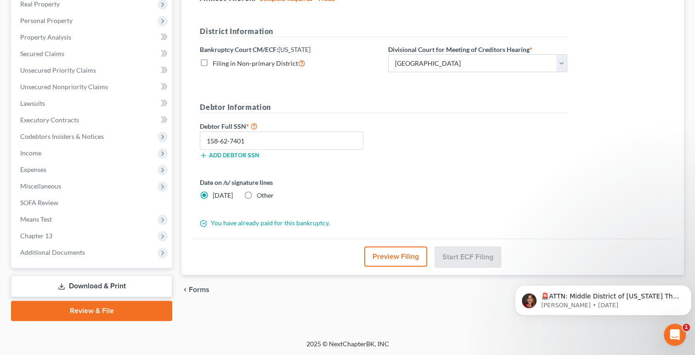
click at [393, 199] on div "Date on /s/ signature lines [DATE] Other" at bounding box center [383, 192] width 377 height 30
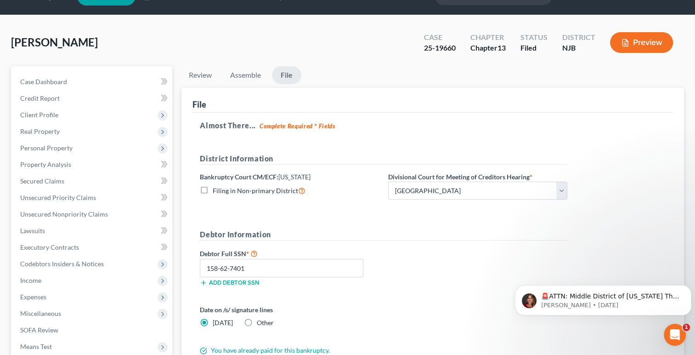
scroll to position [0, 0]
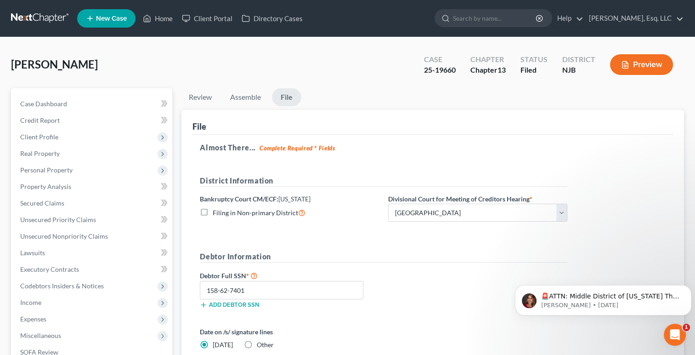
click at [451, 248] on form "District Information Bankruptcy Court CM/ECF: [US_STATE] Filing in Non-primary …" at bounding box center [384, 276] width 368 height 202
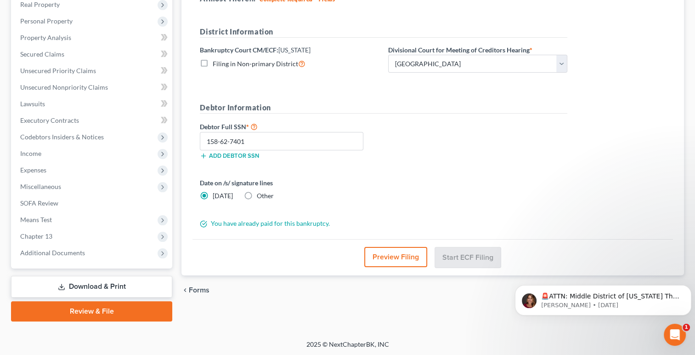
scroll to position [149, 0]
click at [371, 188] on div "Date on /s/ signature lines [DATE] Other" at bounding box center [289, 188] width 188 height 23
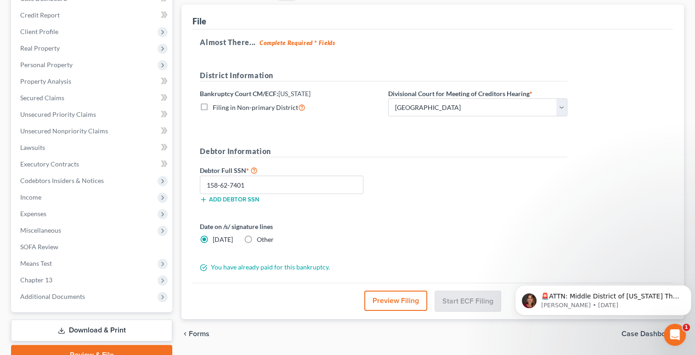
scroll to position [0, 0]
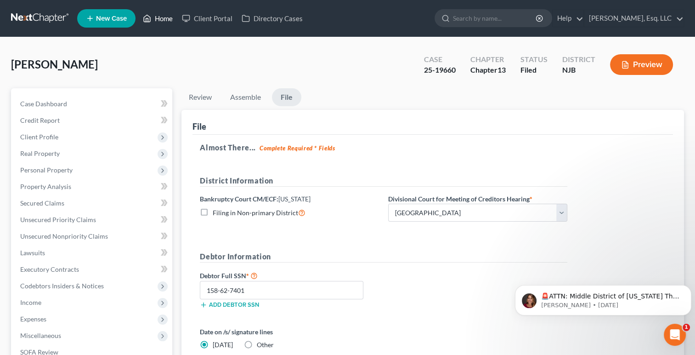
click at [163, 20] on link "Home" at bounding box center [157, 18] width 39 height 17
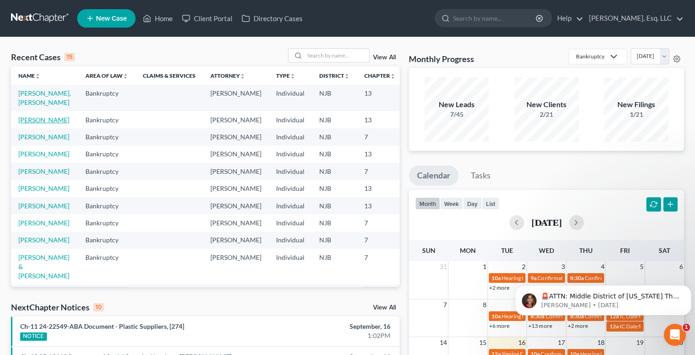
click at [33, 124] on link "[PERSON_NAME]" at bounding box center [43, 120] width 51 height 8
select select "0"
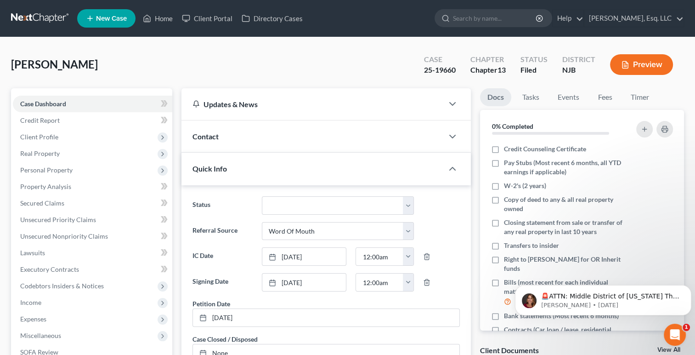
click at [153, 72] on div "[PERSON_NAME] Upgraded Case 25-19660 Chapter Chapter 13 Status [GEOGRAPHIC_DATA…" at bounding box center [347, 68] width 673 height 40
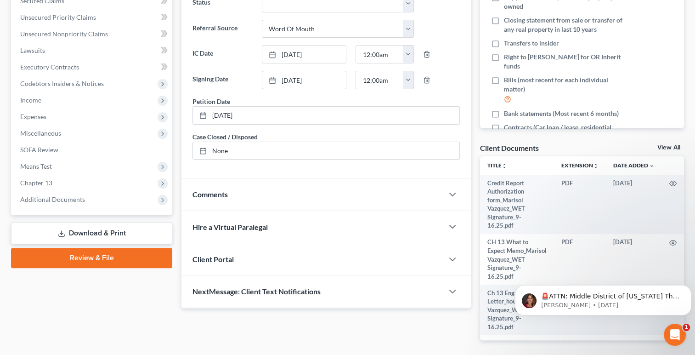
scroll to position [237, 0]
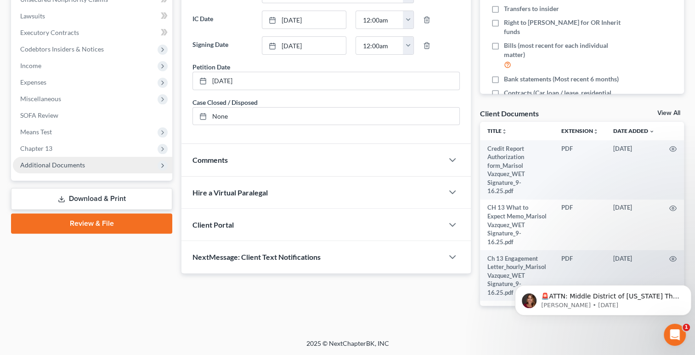
click at [57, 161] on span "Additional Documents" at bounding box center [52, 165] width 65 height 8
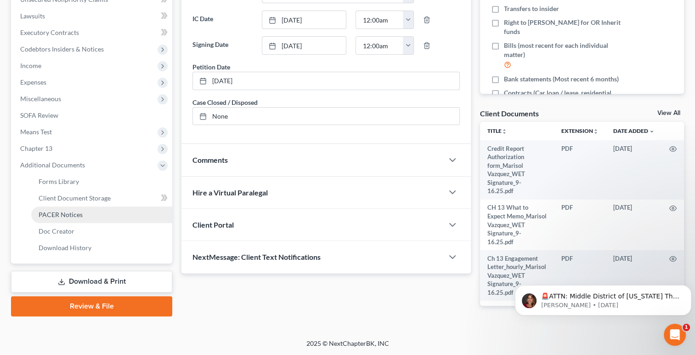
click at [62, 215] on span "PACER Notices" at bounding box center [61, 215] width 44 height 8
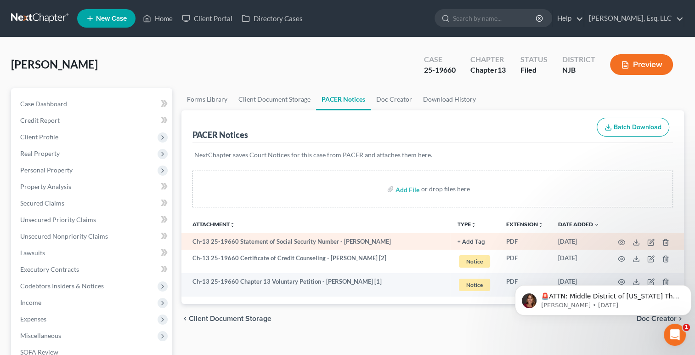
click at [327, 247] on td "Ch-13 25-19660 Statement of Social Security Number - [PERSON_NAME]" at bounding box center [316, 241] width 269 height 17
